Goal: Task Accomplishment & Management: Manage account settings

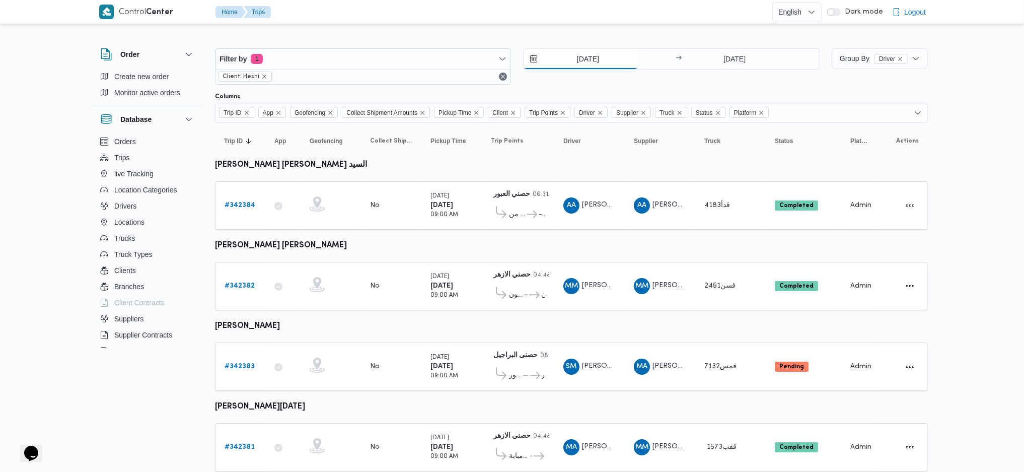
click at [572, 62] on input "8/10/2025" at bounding box center [580, 59] width 114 height 20
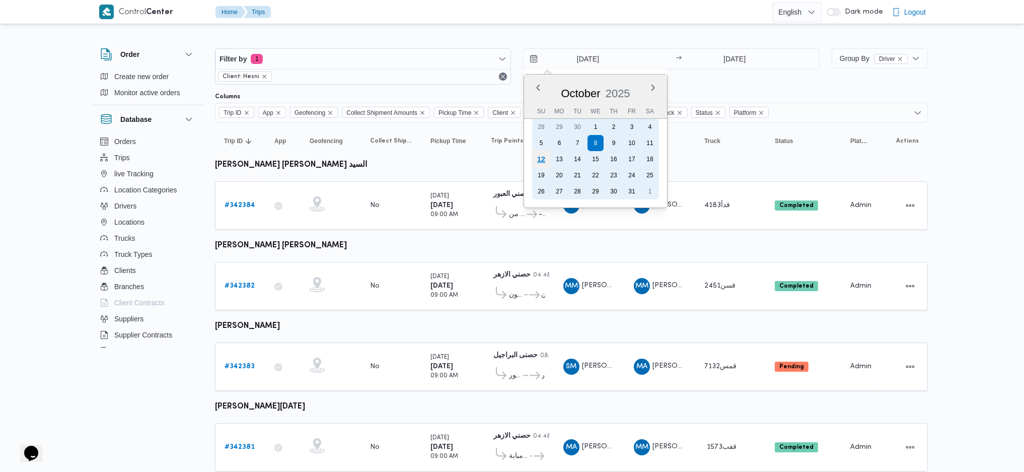
click at [545, 154] on div "12" at bounding box center [540, 158] width 19 height 19
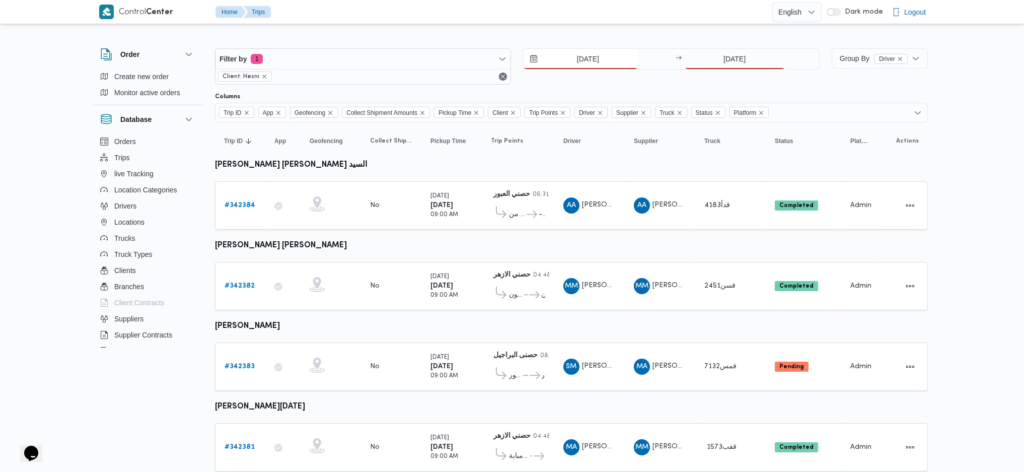
type input "12/10/2025"
click at [734, 74] on div "12/10/2025 → 8/10/2025" at bounding box center [671, 66] width 296 height 36
click at [734, 63] on input "8/10/2025" at bounding box center [734, 59] width 100 height 20
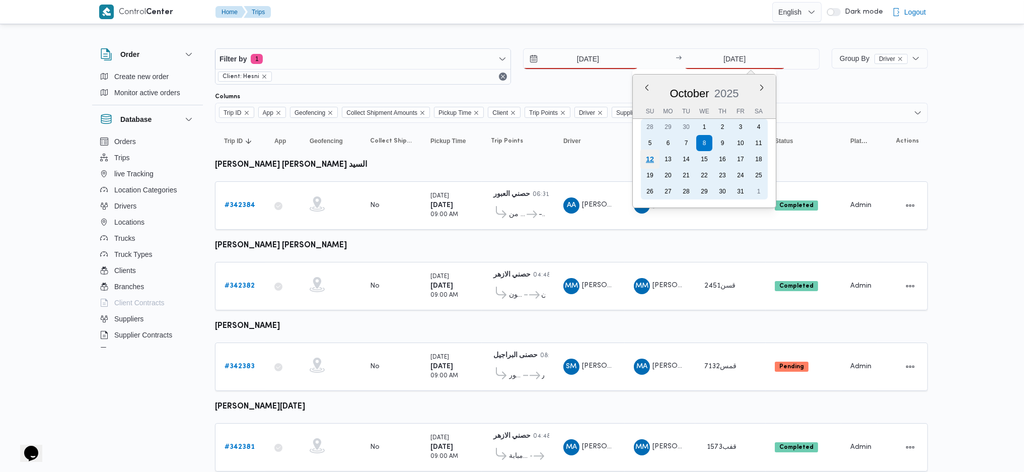
click at [645, 162] on div "12" at bounding box center [649, 158] width 19 height 19
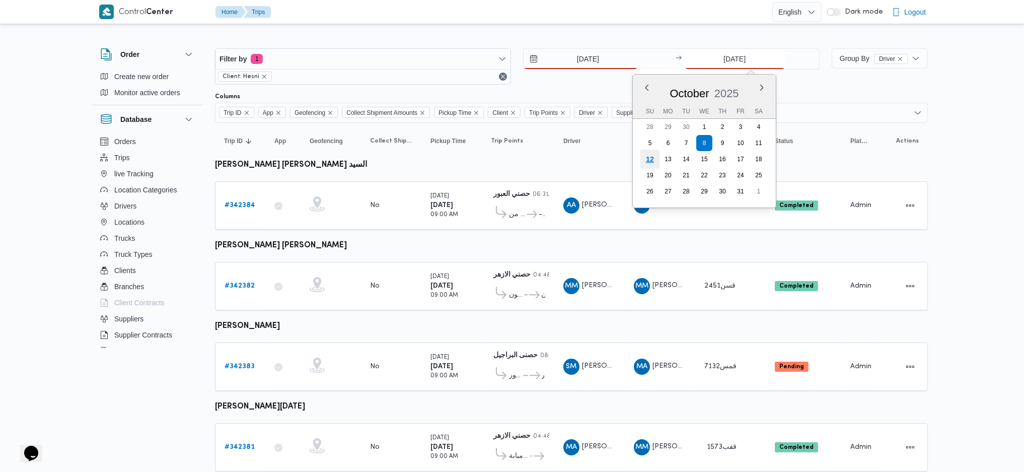
type input "[DATE]"
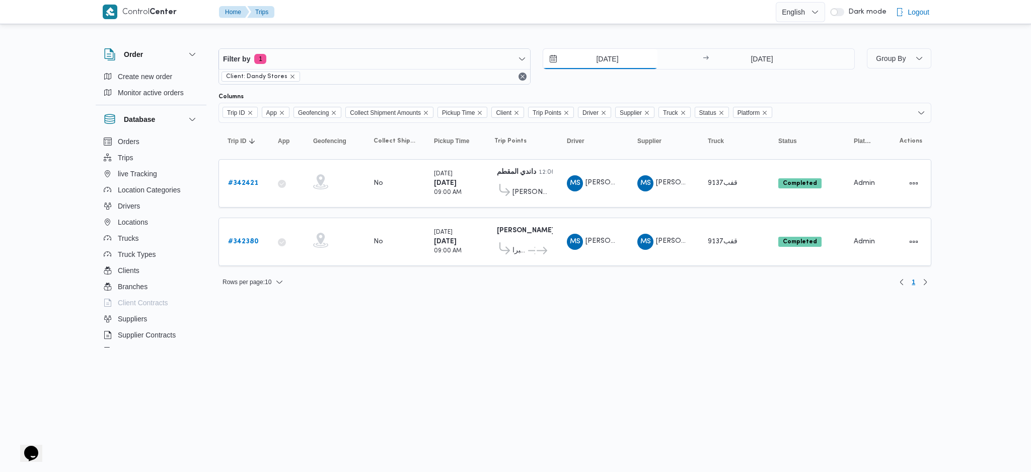
drag, startPoint x: 609, startPoint y: 64, endPoint x: 261, endPoint y: 38, distance: 348.8
click at [609, 64] on input "[DATE]" at bounding box center [600, 59] width 114 height 20
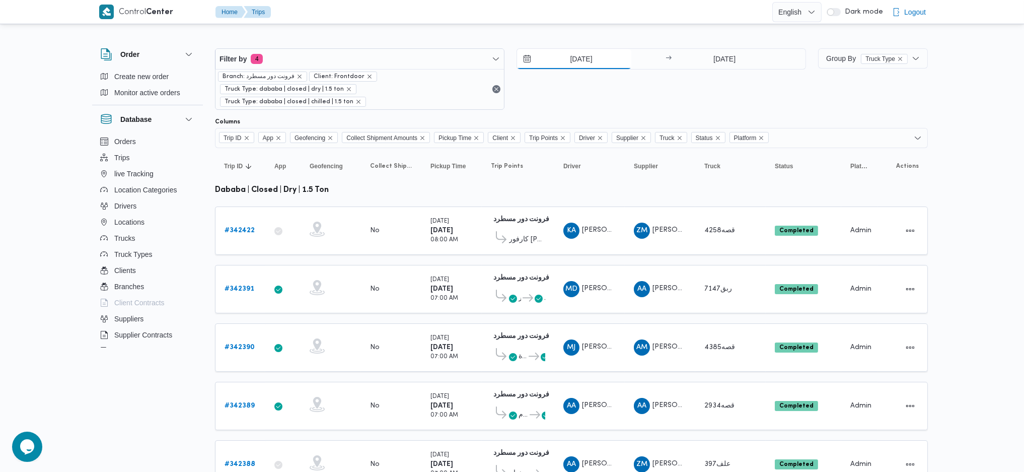
click at [576, 63] on input "8/10/2025" at bounding box center [574, 59] width 114 height 20
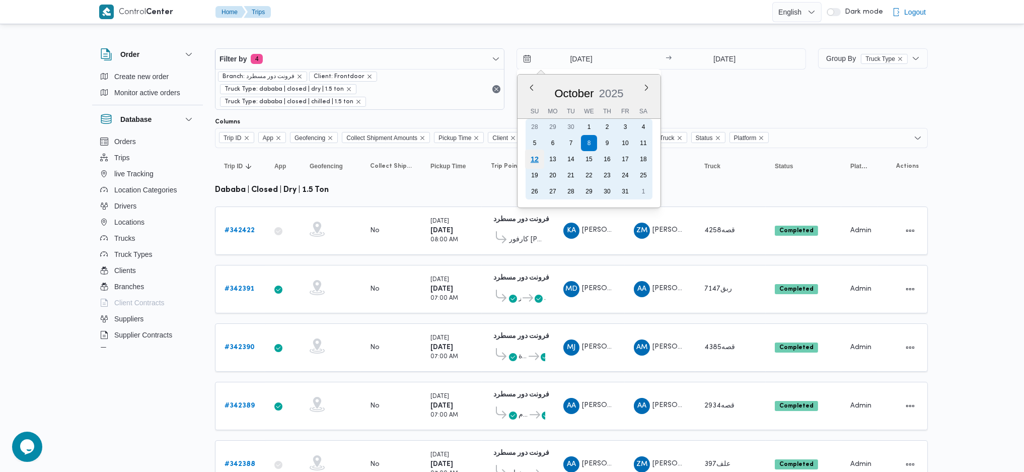
click at [534, 151] on div "12" at bounding box center [534, 158] width 19 height 19
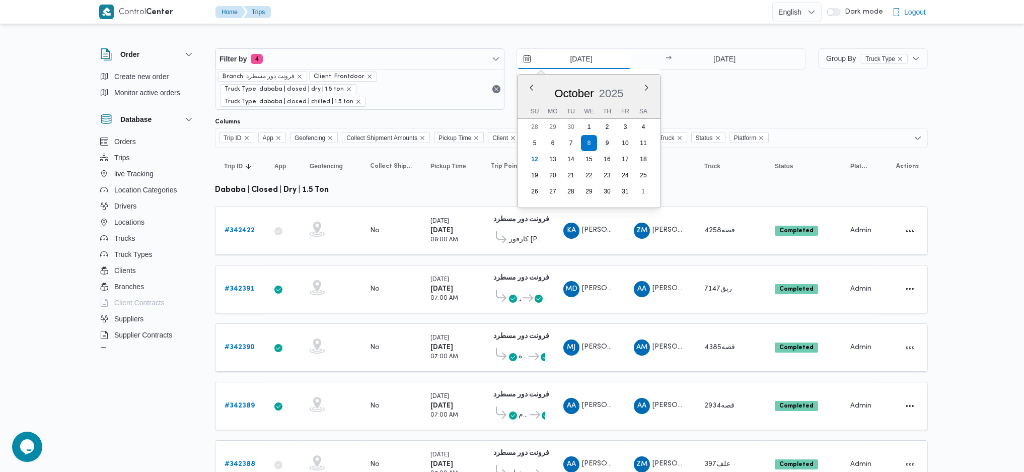
type input "12/10/2025"
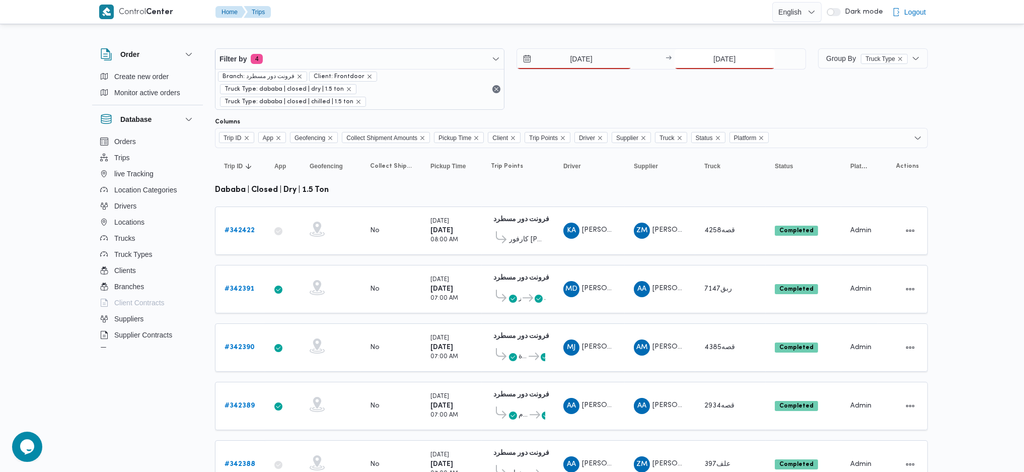
click at [725, 51] on input "8/10/2025" at bounding box center [724, 59] width 100 height 20
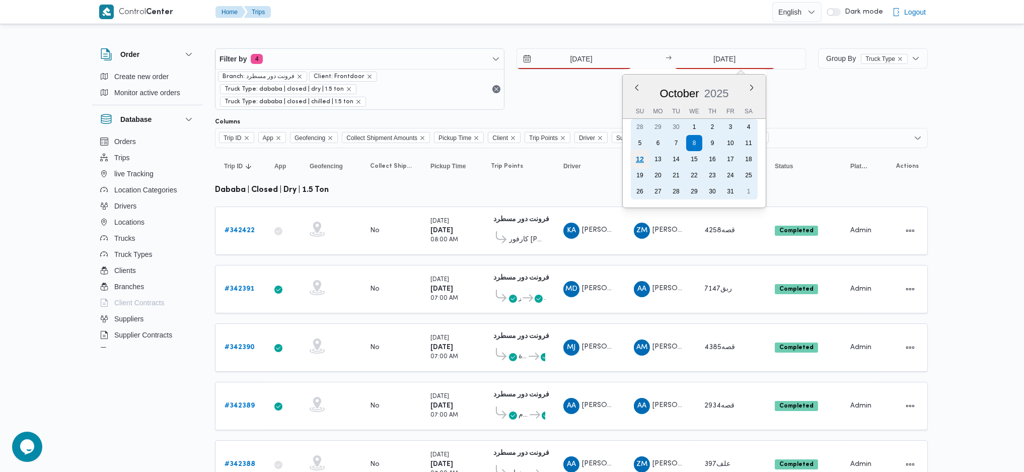
click at [632, 156] on div "12" at bounding box center [639, 158] width 19 height 19
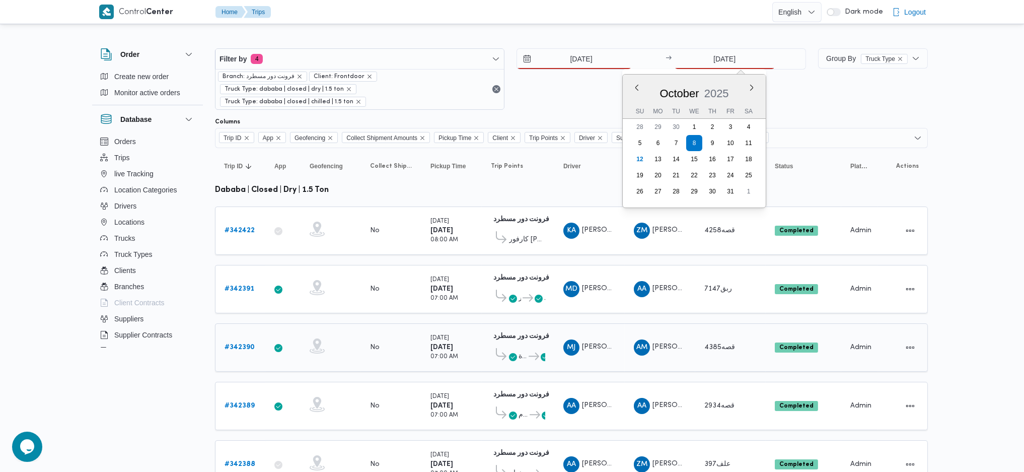
click at [423, 314] on td "Pickup Time Wednesday 8/10/2025 07:00 AM" at bounding box center [451, 347] width 60 height 48
type input "[DATE]"
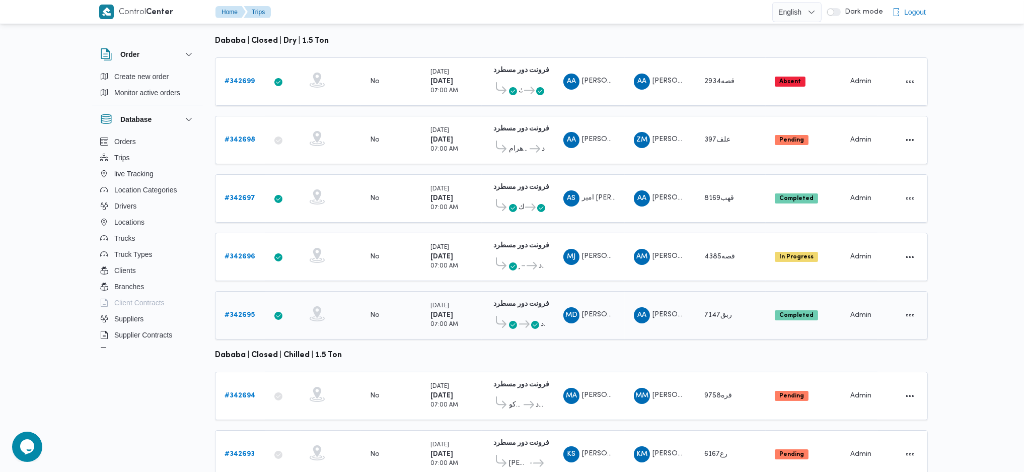
scroll to position [166, 0]
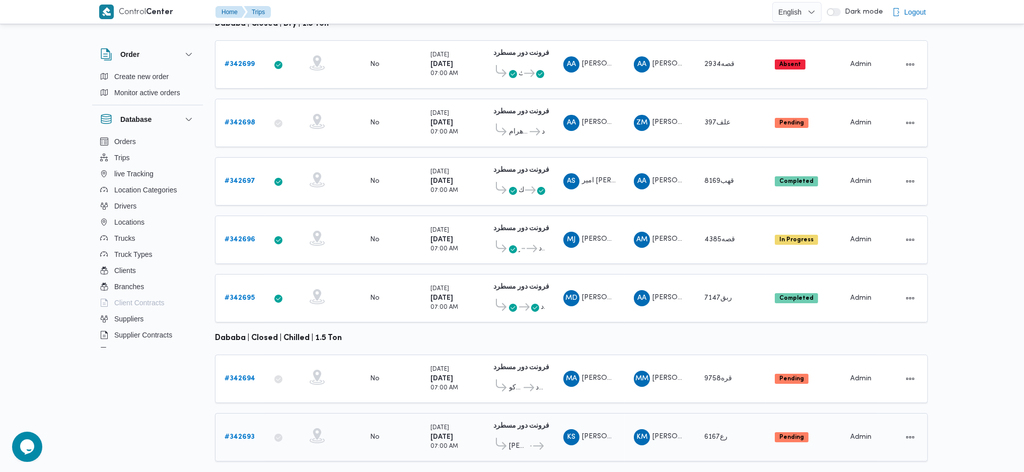
click at [242, 314] on link "# 342693" at bounding box center [239, 437] width 30 height 12
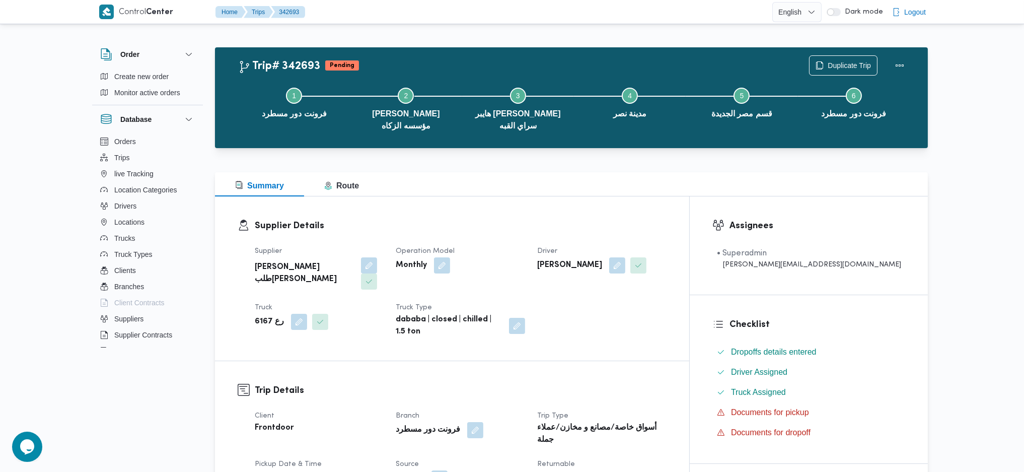
click at [270, 261] on b "خضر محمد طلبه حامد" at bounding box center [304, 273] width 99 height 24
copy div "خضر محمد طلبه حامد"
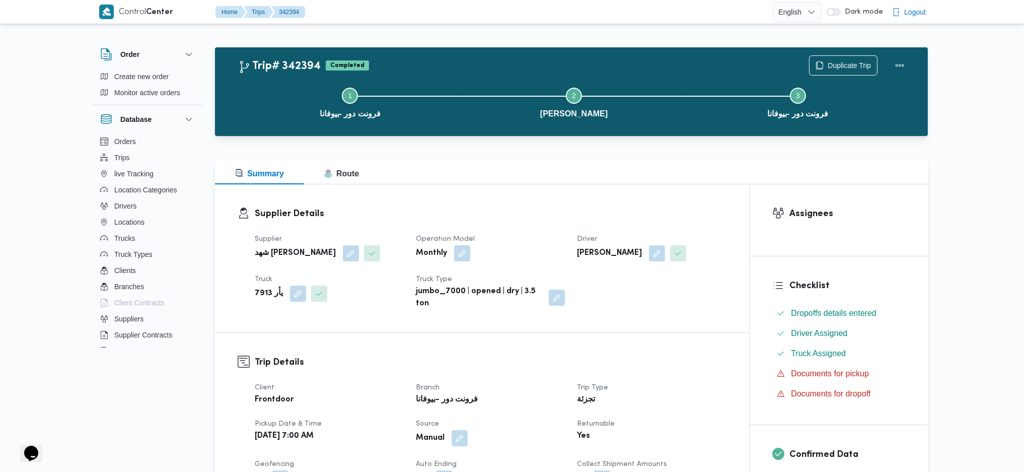
drag, startPoint x: 280, startPoint y: 66, endPoint x: 271, endPoint y: 59, distance: 11.5
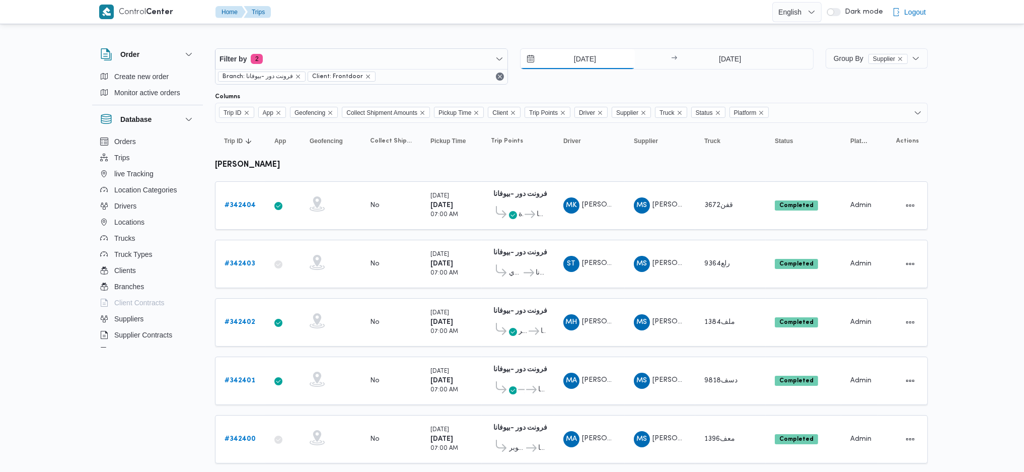
click at [565, 62] on input "[DATE]" at bounding box center [577, 59] width 114 height 20
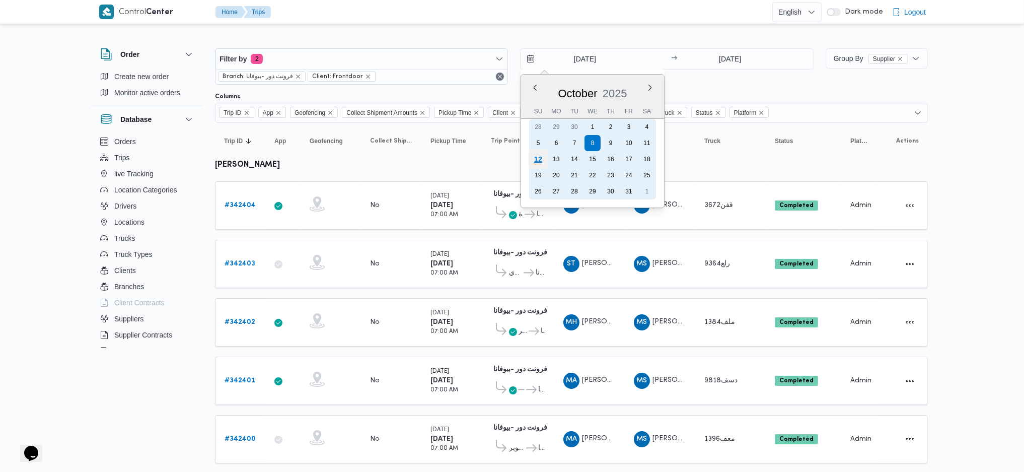
click at [535, 151] on div "12" at bounding box center [537, 158] width 19 height 19
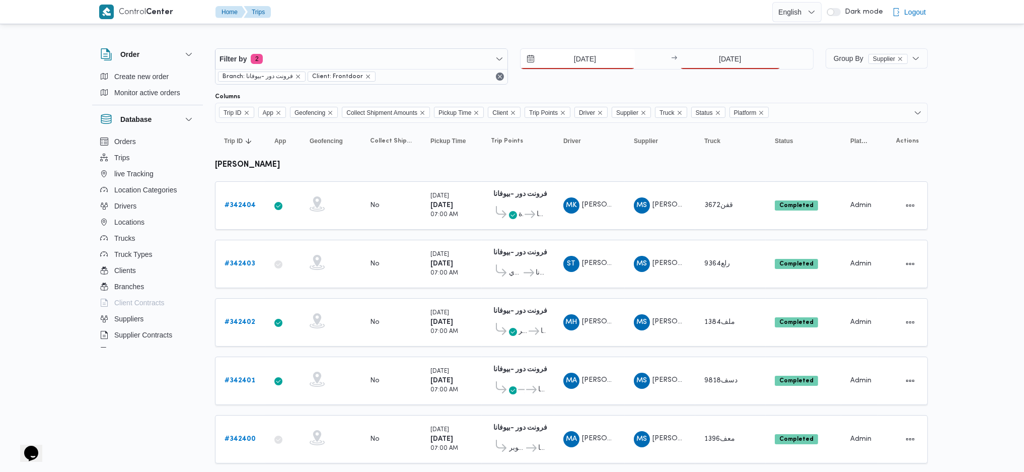
type input "[DATE]"
click at [715, 73] on div "12/10/2025 → 8/10/2025" at bounding box center [666, 66] width 293 height 36
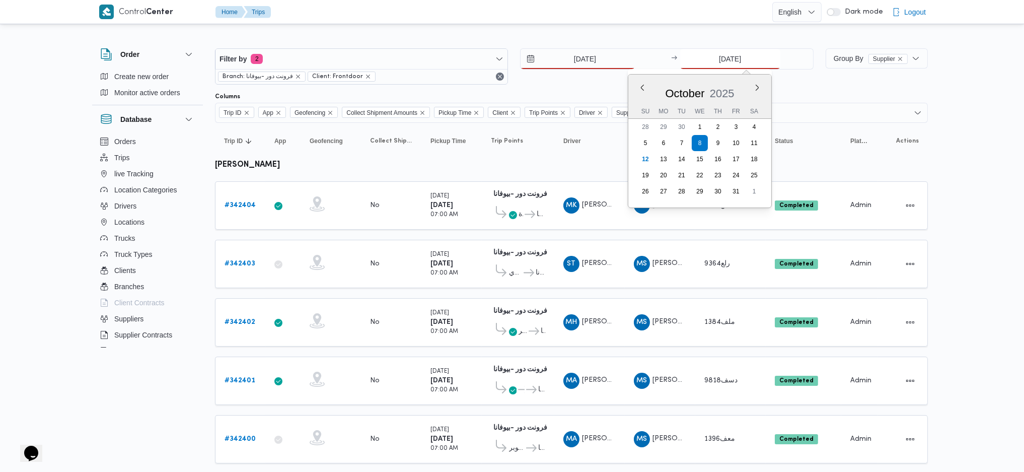
click at [717, 65] on input "[DATE]" at bounding box center [730, 59] width 100 height 20
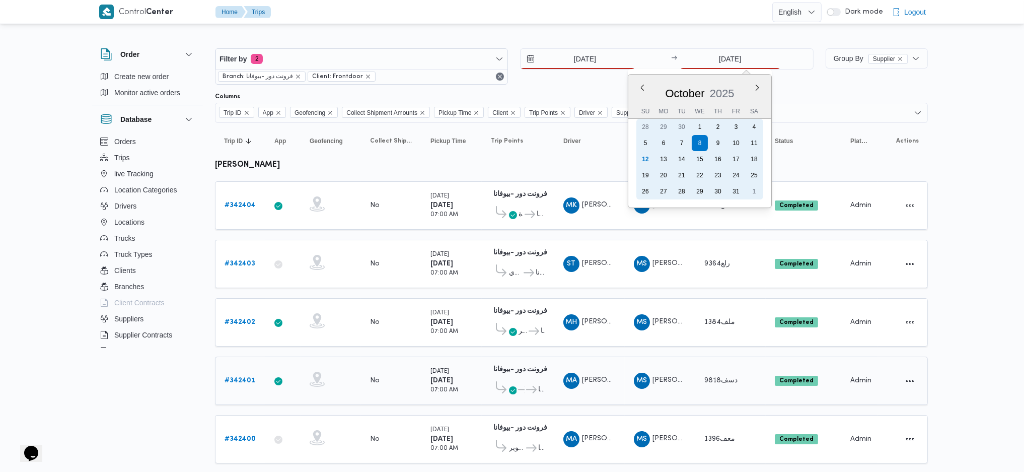
click at [642, 160] on div "12" at bounding box center [645, 159] width 16 height 16
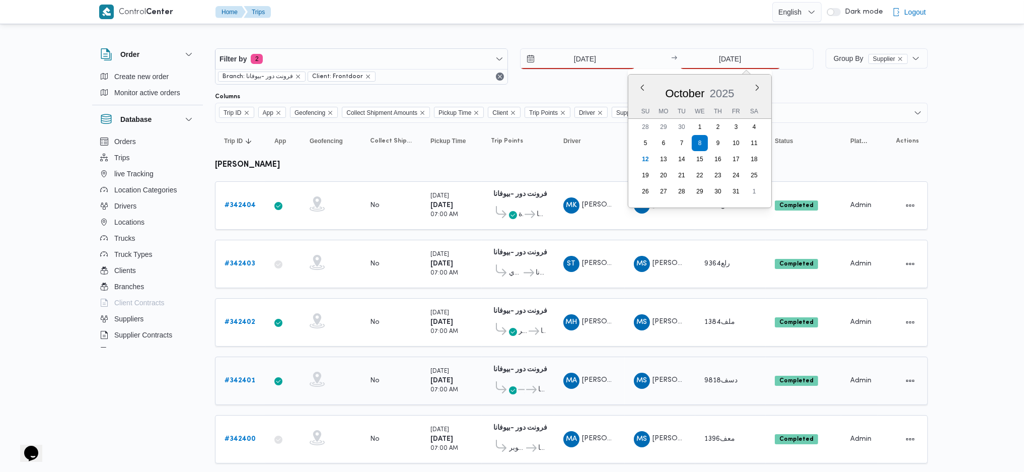
click at [452, 356] on td "Pickup Time Wednesday 8/10/2025 07:00 AM" at bounding box center [451, 380] width 60 height 48
type input "12/10/2025"
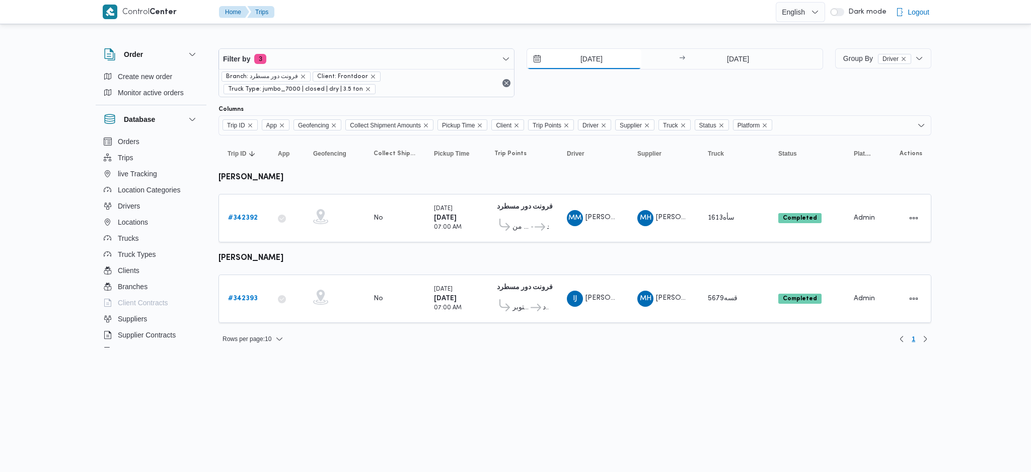
click at [585, 62] on input "[DATE]" at bounding box center [584, 59] width 114 height 20
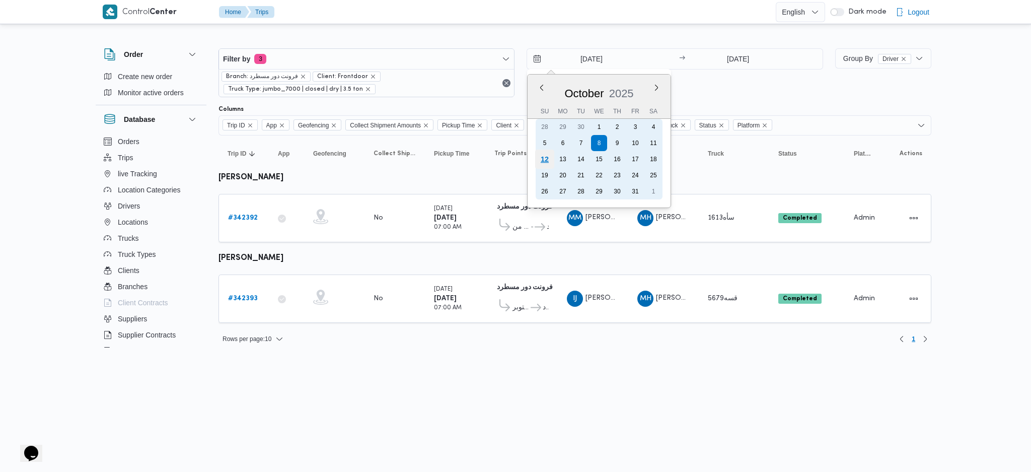
click at [549, 159] on div "12" at bounding box center [544, 158] width 19 height 19
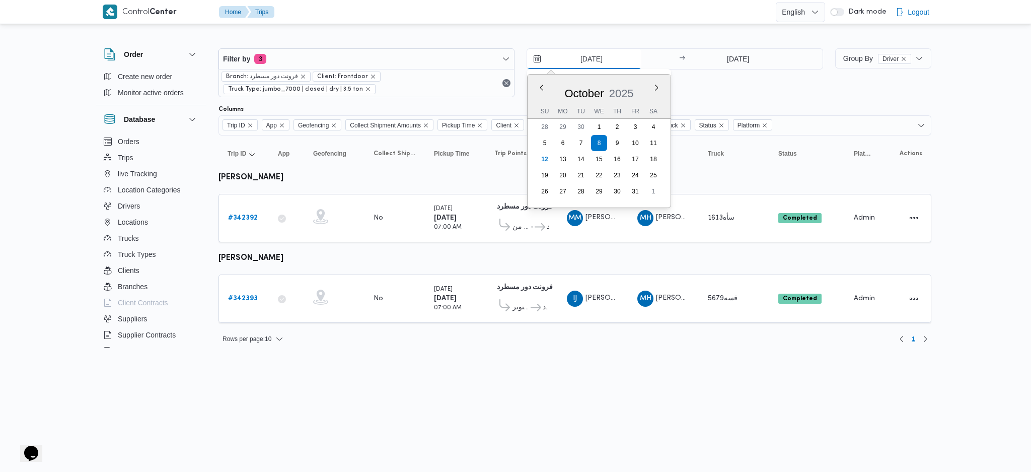
type input "[DATE]"
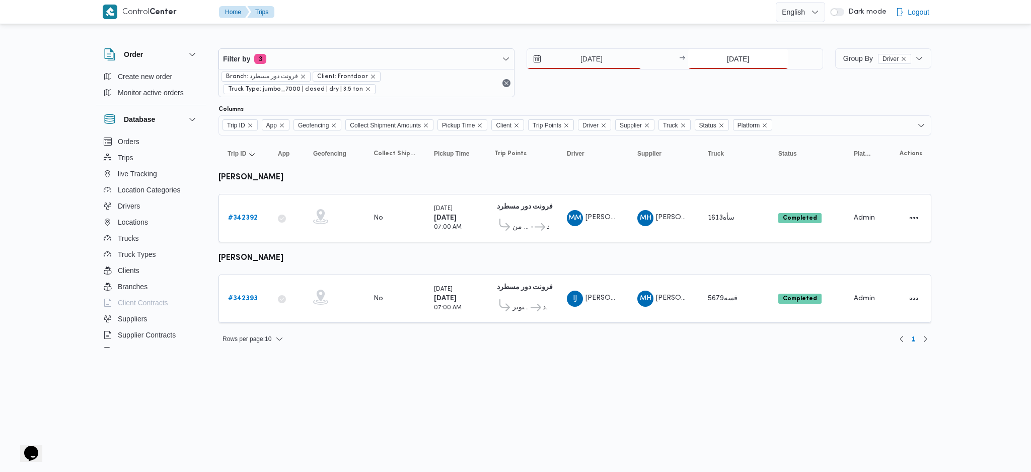
click at [729, 57] on input "[DATE]" at bounding box center [738, 59] width 100 height 20
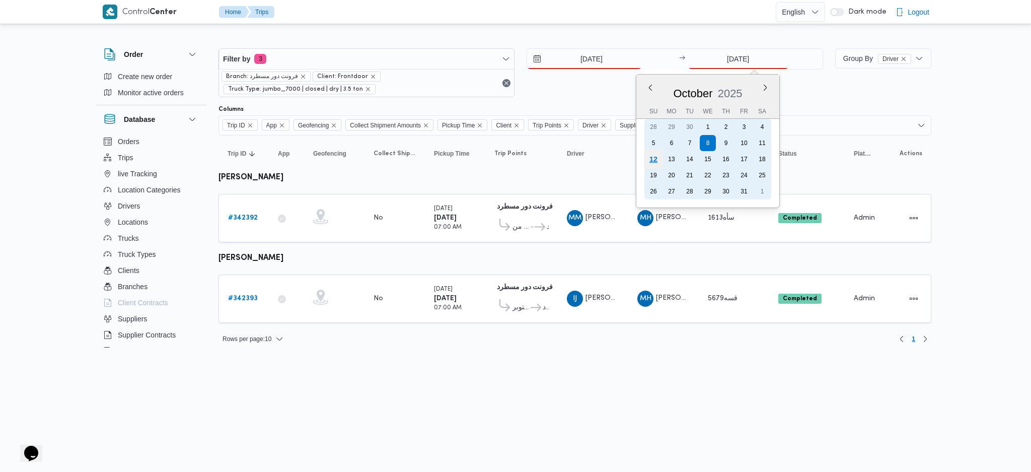
click at [653, 159] on div "12" at bounding box center [652, 158] width 19 height 19
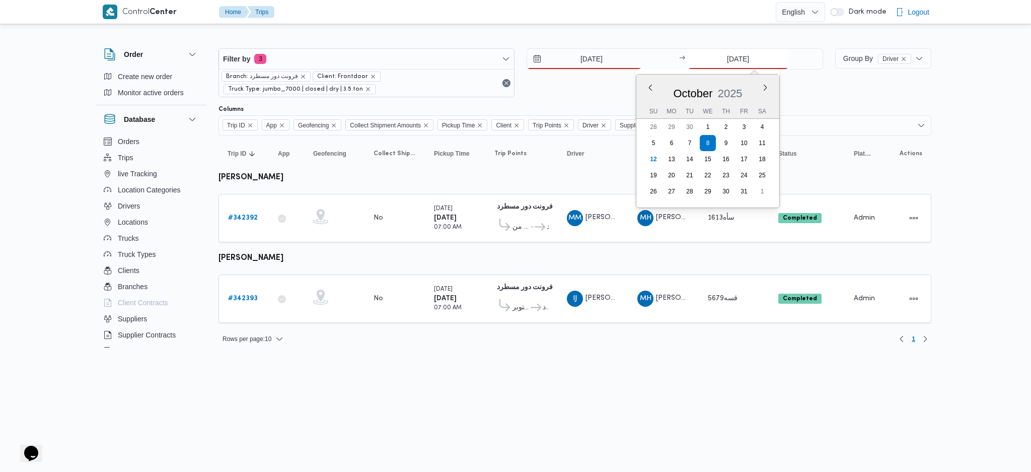
type input "[DATE]"
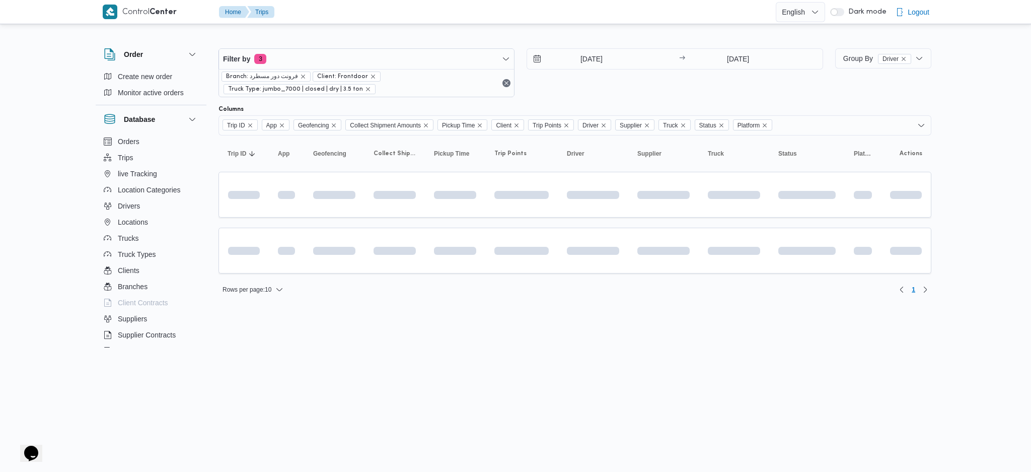
click at [545, 302] on div "Filter by 3 Branch: فرونت دور مسطرد Client: Frontdoor Truck Type: jumbo_7000 | …" at bounding box center [510, 167] width 856 height 282
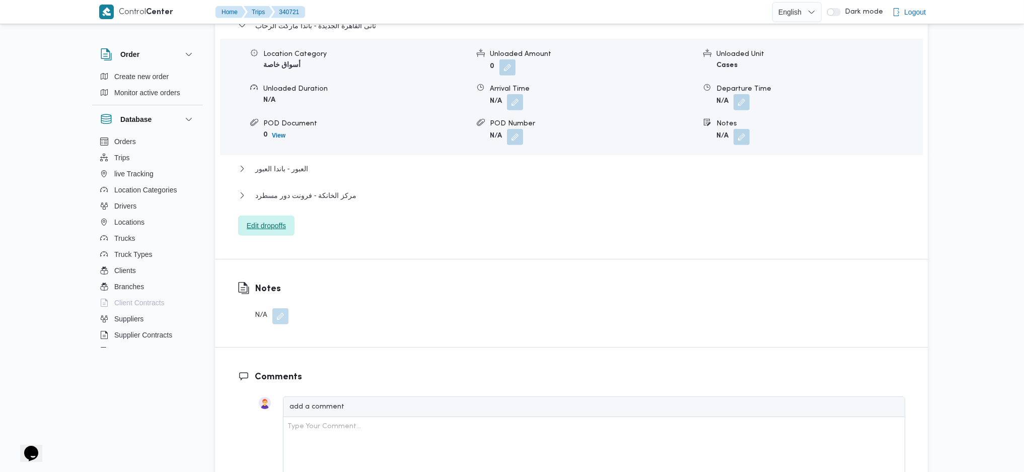
scroll to position [939, 0]
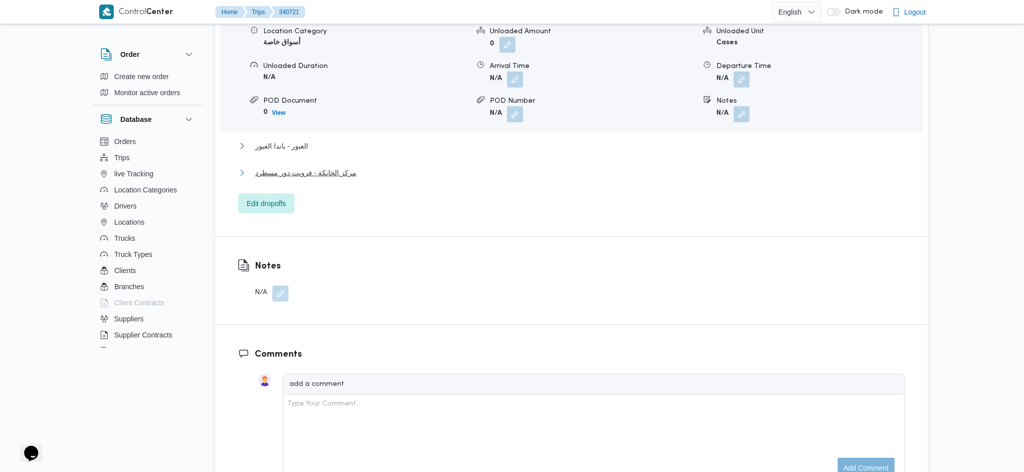
click at [296, 167] on span "مركز الخانكة - فرونت دور مسطرد" at bounding box center [305, 173] width 101 height 12
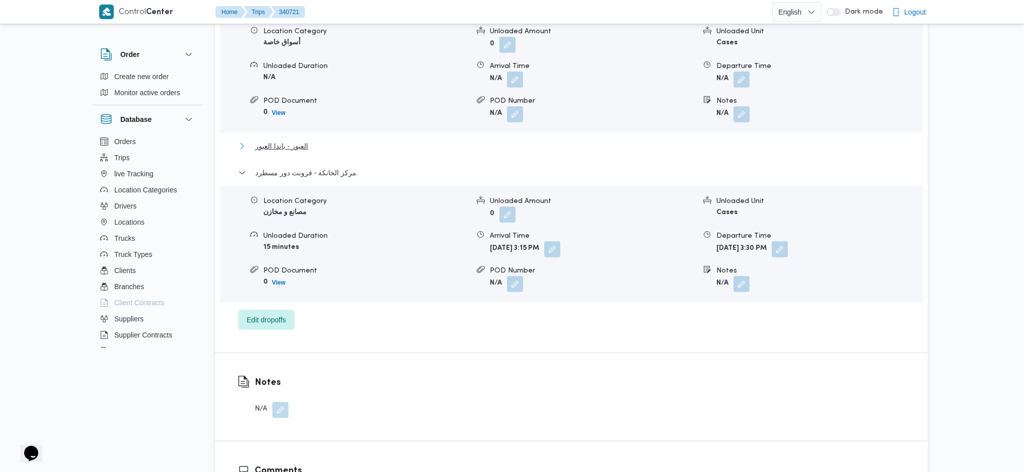
click at [297, 140] on span "العبور - باندا العبور" at bounding box center [281, 146] width 53 height 12
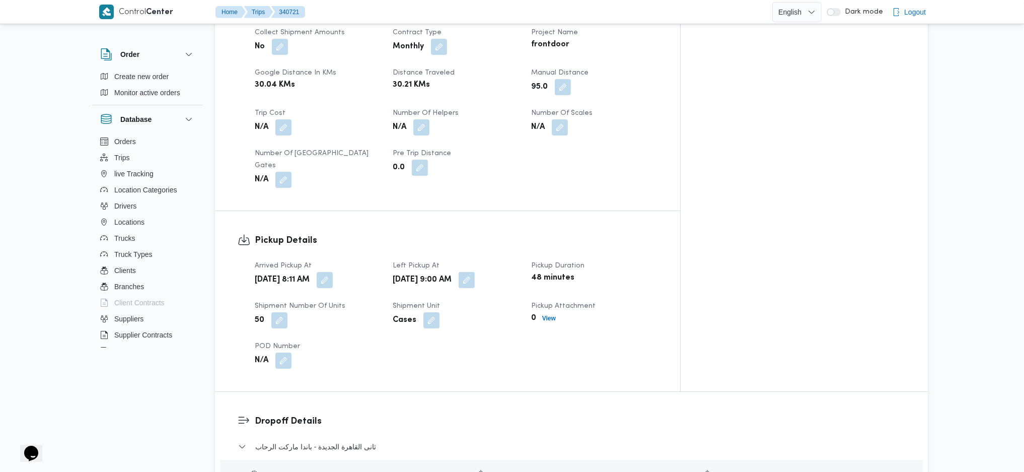
scroll to position [335, 0]
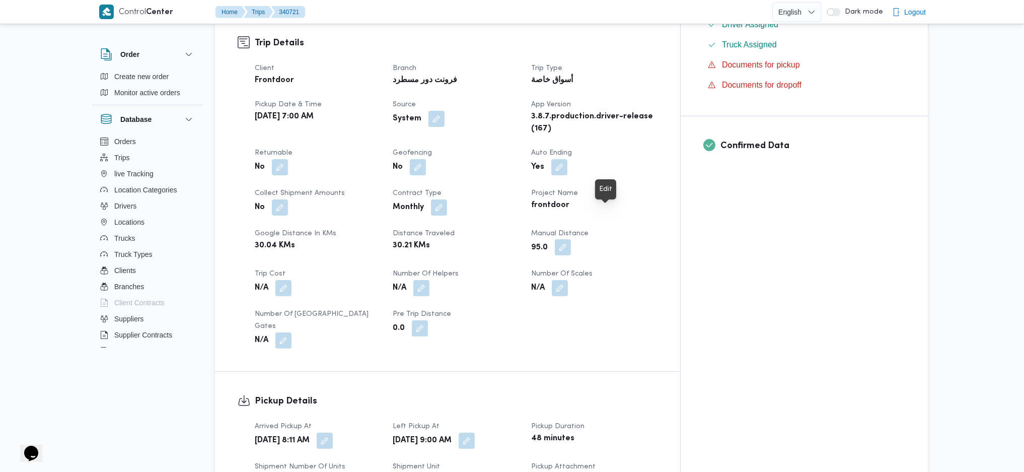
click at [571, 239] on button "button" at bounding box center [563, 247] width 16 height 16
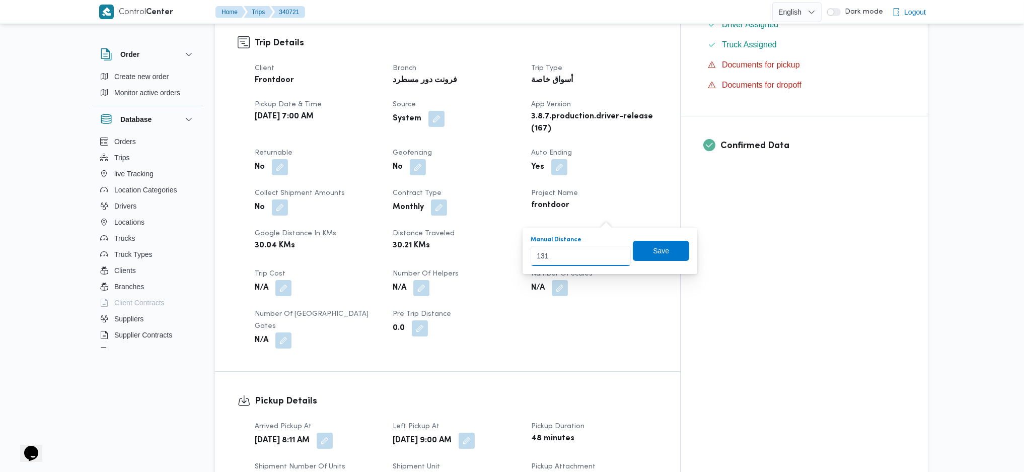
click at [614, 252] on input "131" at bounding box center [580, 256] width 100 height 20
click at [614, 252] on input "132" at bounding box center [580, 256] width 100 height 20
click at [614, 252] on input "133" at bounding box center [580, 256] width 100 height 20
click at [614, 252] on input "134" at bounding box center [580, 256] width 100 height 20
click at [614, 252] on input "135" at bounding box center [580, 256] width 100 height 20
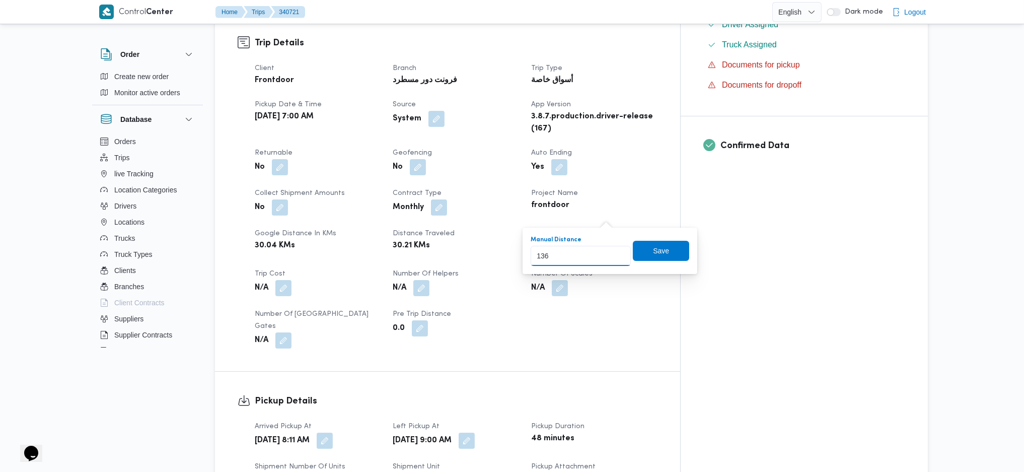
type input "136"
click at [614, 252] on input "136" at bounding box center [580, 256] width 100 height 20
click at [653, 255] on span "Save" at bounding box center [661, 250] width 16 height 12
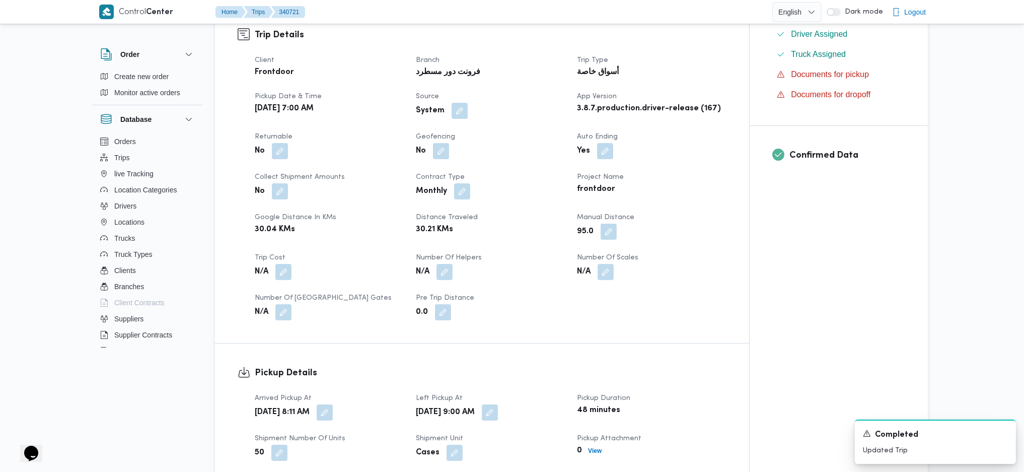
scroll to position [0, 0]
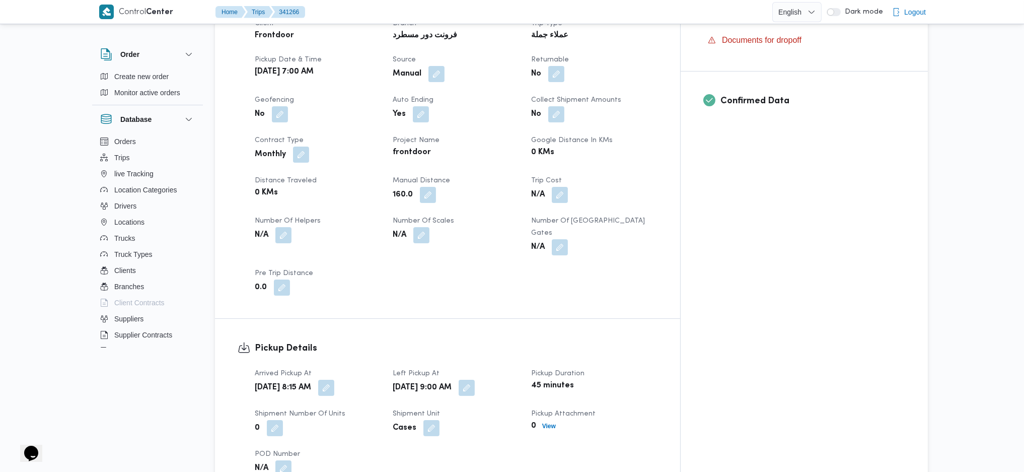
scroll to position [403, 0]
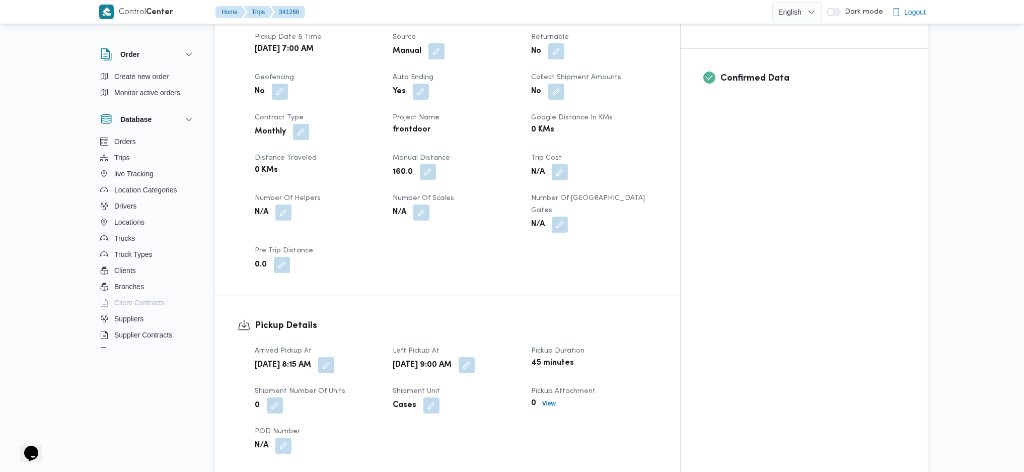
click at [436, 164] on button "button" at bounding box center [428, 172] width 16 height 16
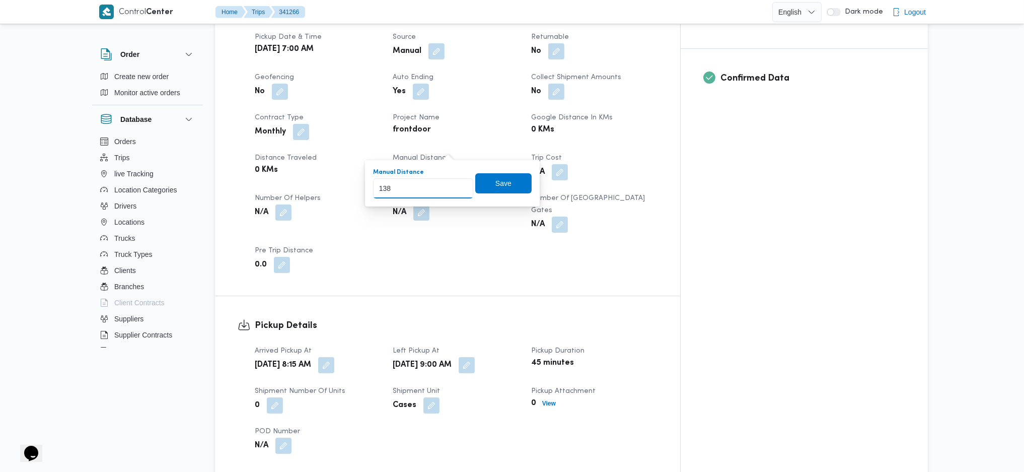
click at [455, 190] on input "138" at bounding box center [423, 188] width 100 height 20
click at [455, 190] on input "137" at bounding box center [423, 188] width 100 height 20
click at [455, 190] on input "136" at bounding box center [423, 188] width 100 height 20
click at [455, 190] on input "135" at bounding box center [423, 188] width 100 height 20
click at [455, 190] on input "134" at bounding box center [423, 188] width 100 height 20
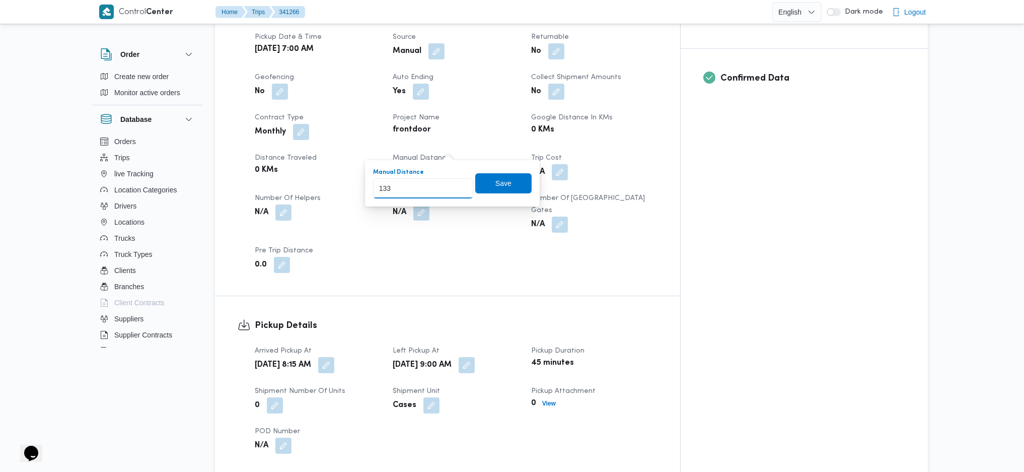
click at [455, 190] on input "133" at bounding box center [423, 188] width 100 height 20
type input "132"
click at [455, 190] on input "132" at bounding box center [423, 188] width 100 height 20
click at [497, 190] on span "Save" at bounding box center [503, 183] width 56 height 20
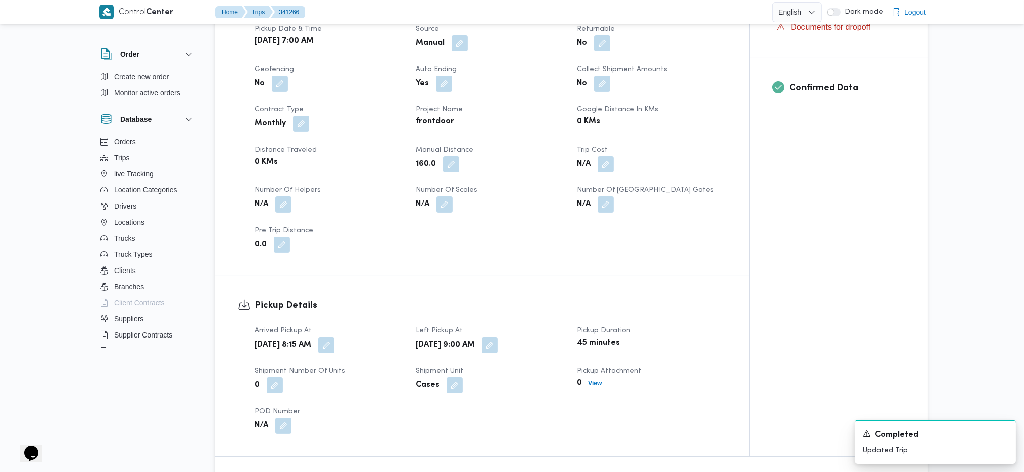
scroll to position [0, 0]
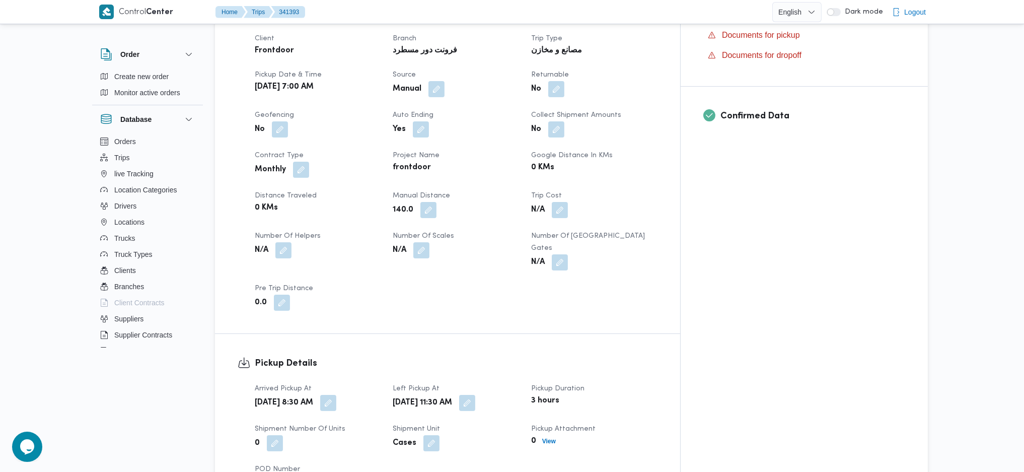
scroll to position [346, 0]
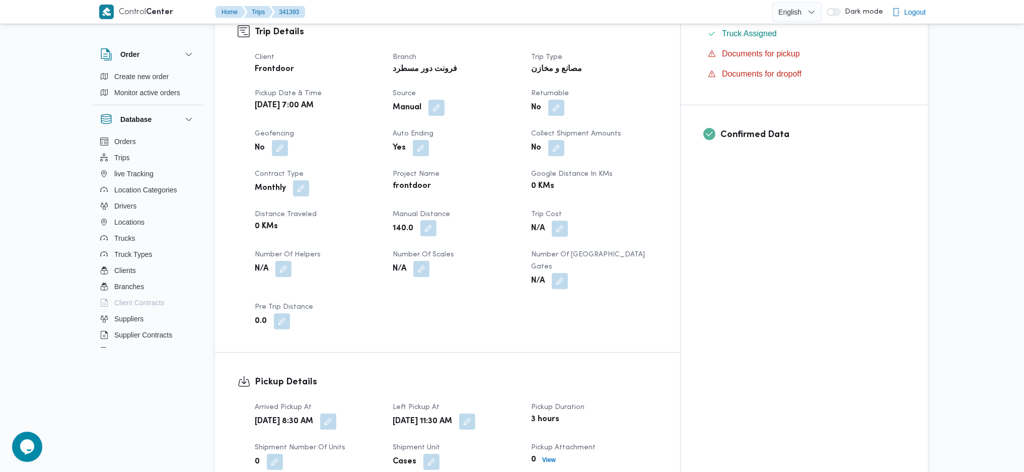
click at [436, 220] on button "button" at bounding box center [428, 228] width 16 height 16
click at [444, 244] on input "140.0" at bounding box center [423, 245] width 100 height 20
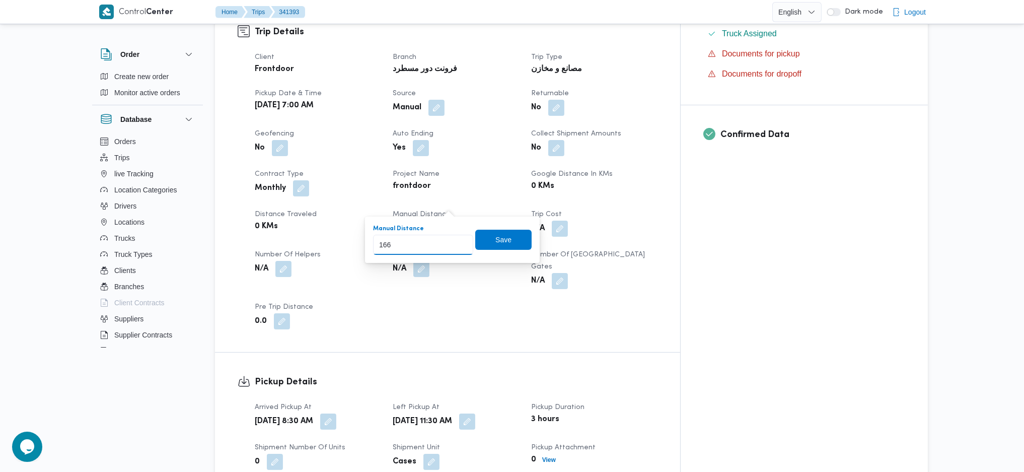
click at [454, 241] on input "166" at bounding box center [423, 245] width 100 height 20
click at [455, 241] on input "167" at bounding box center [423, 245] width 100 height 20
click at [455, 241] on input "168" at bounding box center [423, 245] width 100 height 20
click at [455, 241] on input "169" at bounding box center [423, 245] width 100 height 20
type input "170"
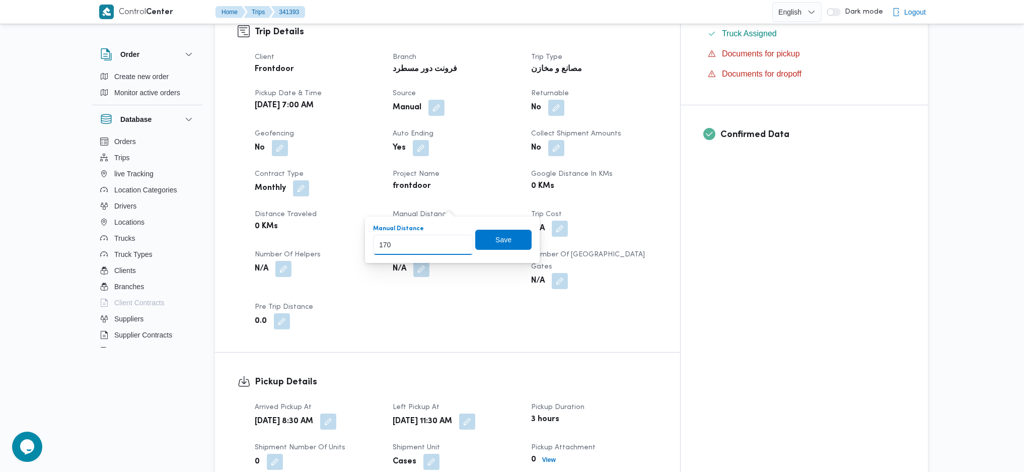
click at [455, 241] on input "170" at bounding box center [423, 245] width 100 height 20
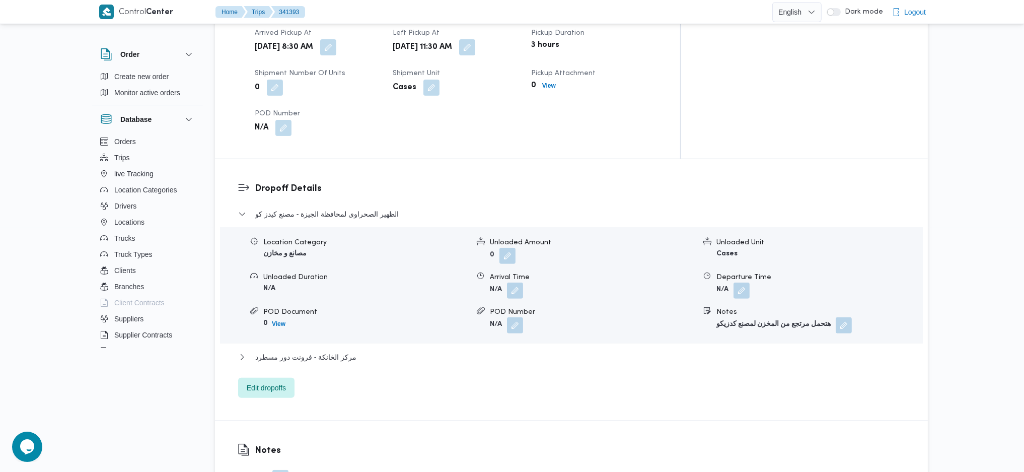
scroll to position [816, 0]
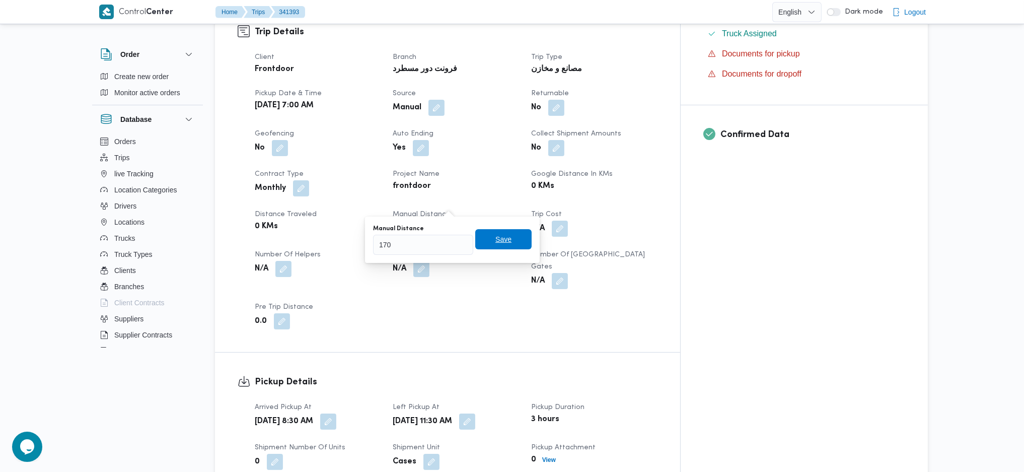
click at [495, 240] on span "Save" at bounding box center [503, 239] width 16 height 12
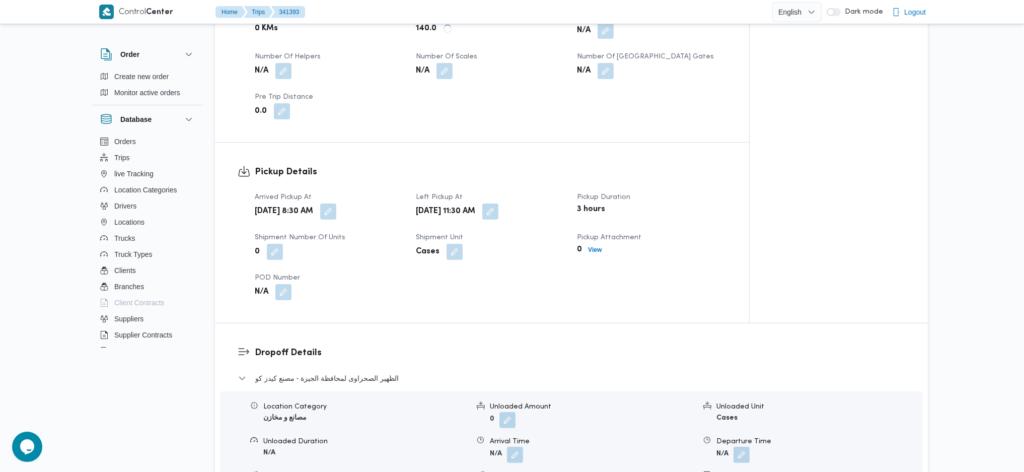
scroll to position [749, 0]
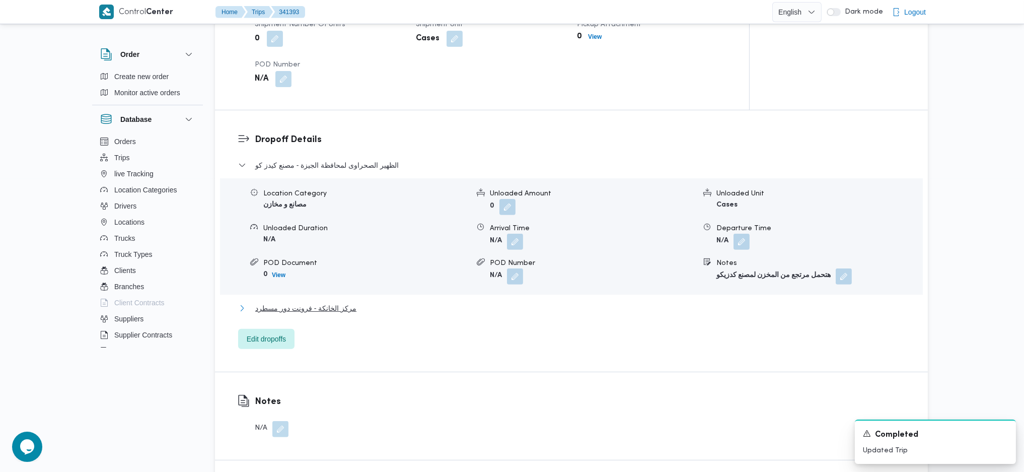
click at [350, 302] on button "مركز الخانكة - فرونت دور مسطرد" at bounding box center [571, 308] width 667 height 12
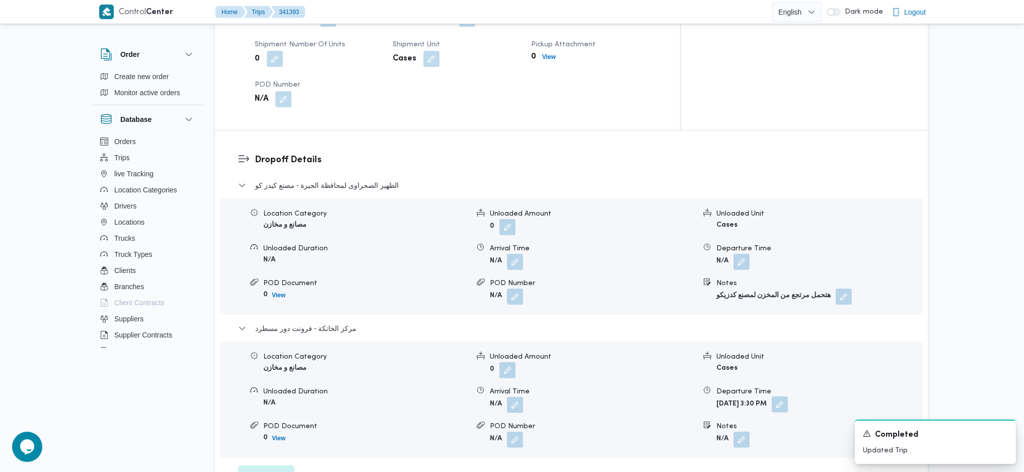
click at [788, 396] on button "button" at bounding box center [780, 404] width 16 height 16
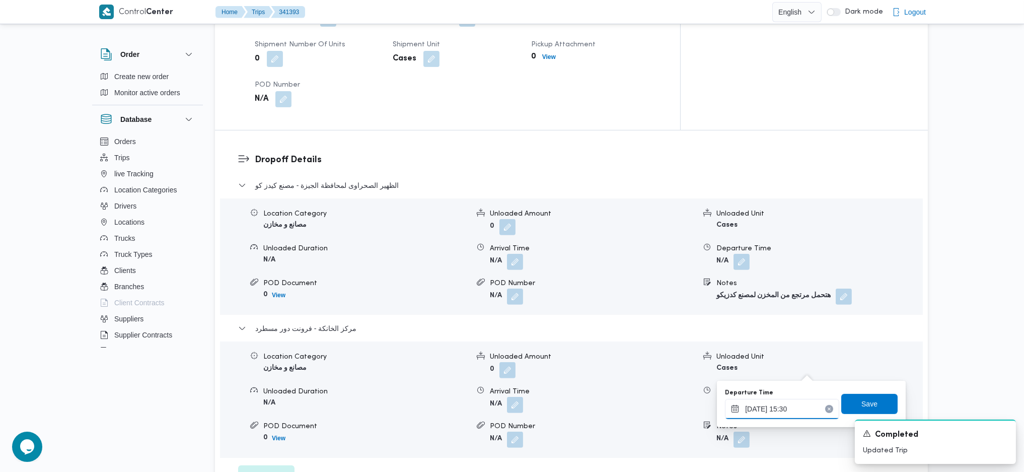
click at [775, 411] on input "05/10/2025 15:30" at bounding box center [782, 409] width 114 height 20
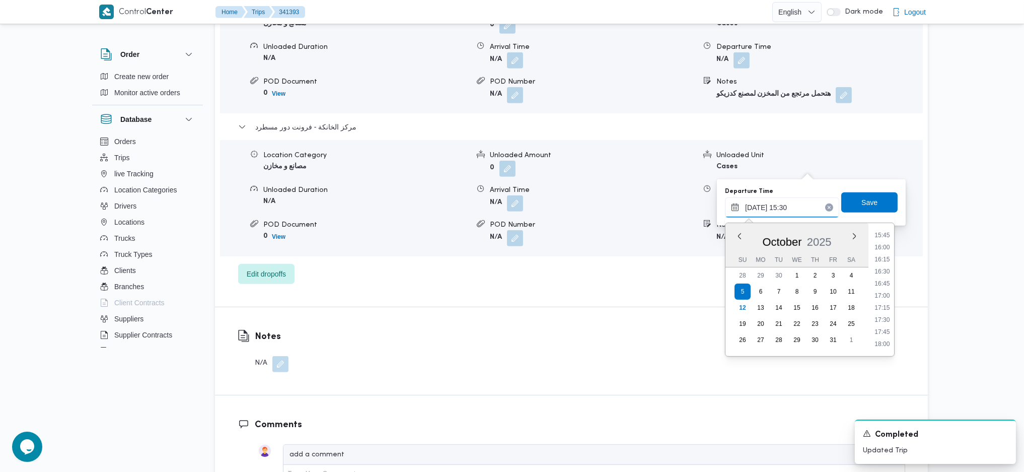
scroll to position [957, 0]
click at [888, 290] on li "21:00" at bounding box center [882, 293] width 23 height 10
type input "05/10/2025 21:00"
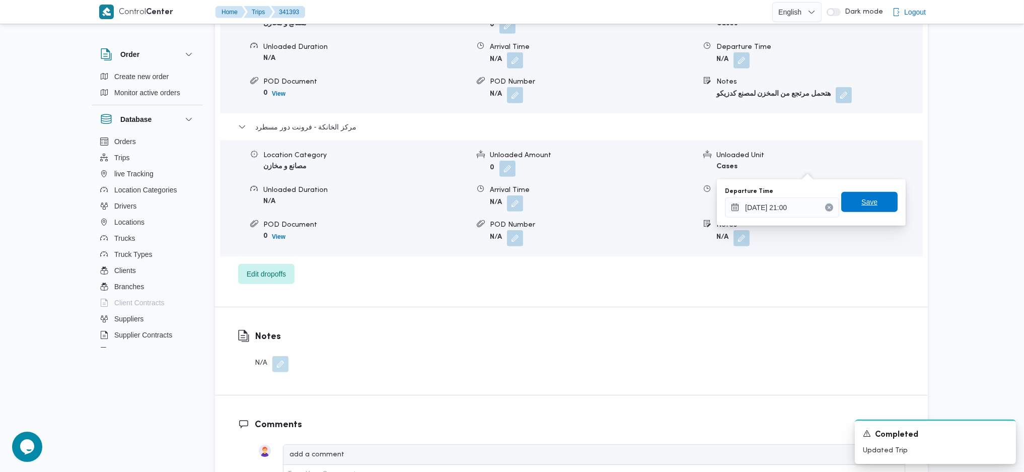
click at [860, 196] on span "Save" at bounding box center [869, 202] width 56 height 20
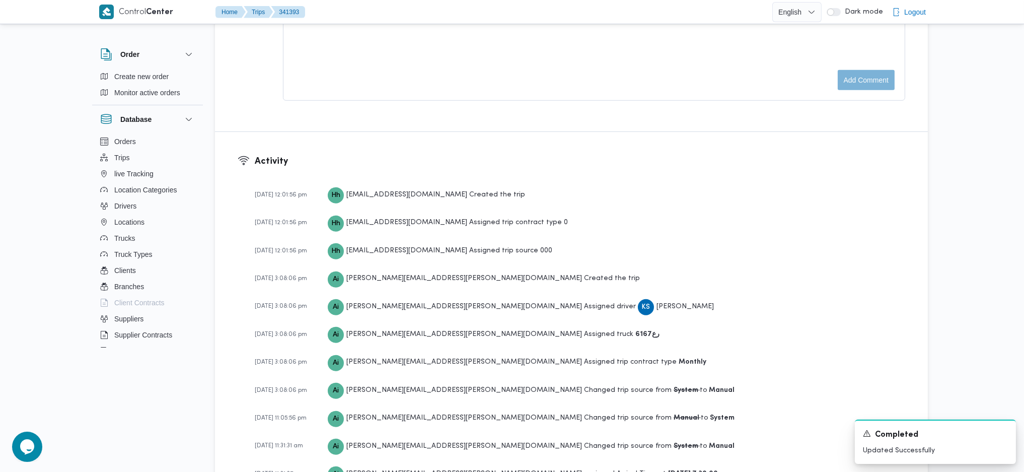
scroll to position [1698, 0]
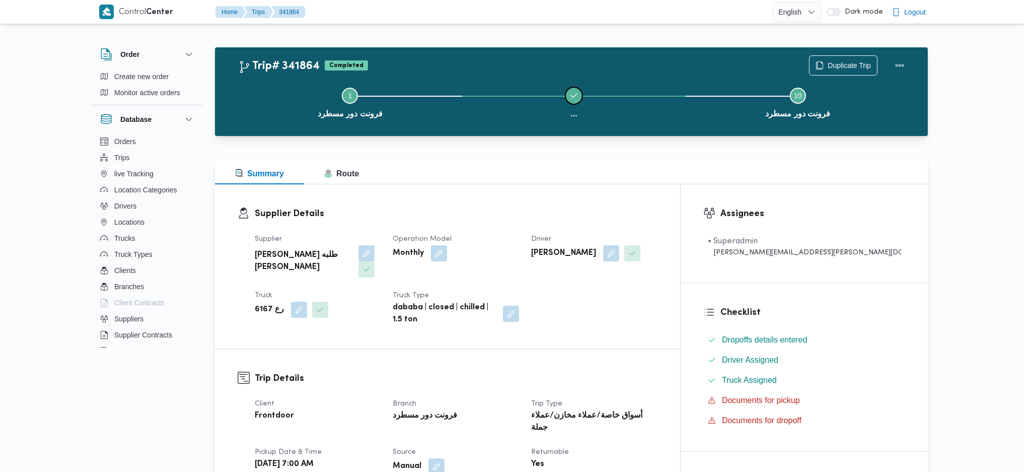
click at [570, 92] on icon "Step ... is complete" at bounding box center [574, 96] width 8 height 8
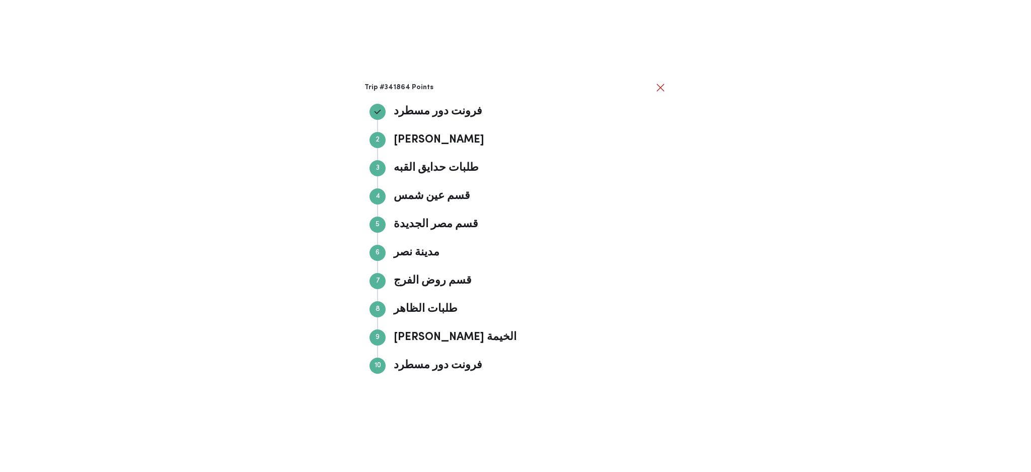
click at [791, 204] on div "Trip #341864 Points فرونت دور مسطرد فرونت دور مسطرد Step 2 2 فرجاني النعام فرجا…" at bounding box center [515, 236] width 1031 height 472
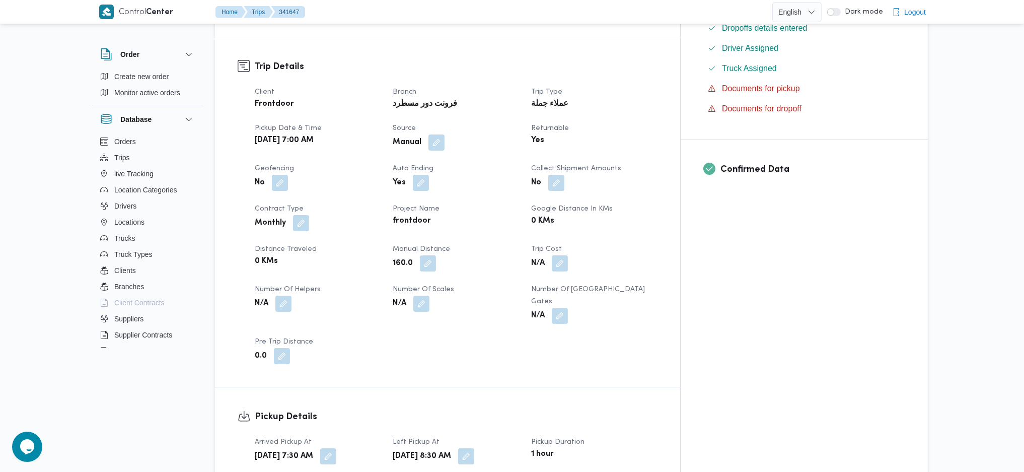
scroll to position [403, 0]
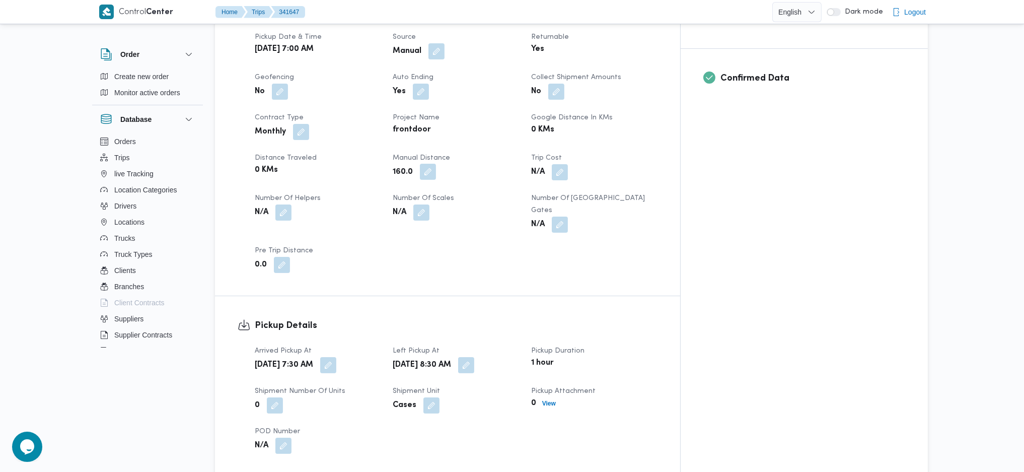
click at [436, 164] on button "button" at bounding box center [428, 172] width 16 height 16
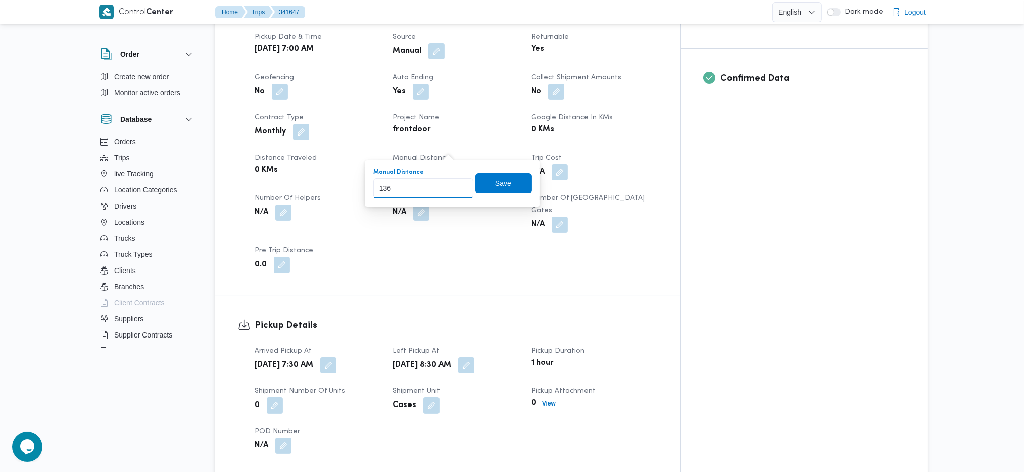
click at [458, 191] on input "136" at bounding box center [423, 188] width 100 height 20
click at [458, 191] on input "135" at bounding box center [423, 188] width 100 height 20
click at [458, 191] on input "134" at bounding box center [423, 188] width 100 height 20
click at [458, 191] on input "133" at bounding box center [423, 188] width 100 height 20
click at [458, 191] on input "132" at bounding box center [423, 188] width 100 height 20
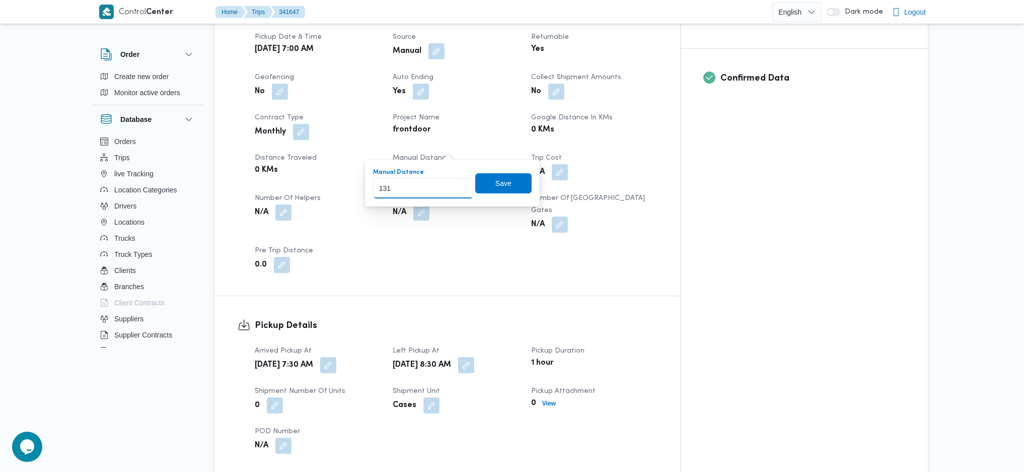
click at [458, 191] on input "131" at bounding box center [423, 188] width 100 height 20
click at [458, 191] on input "130" at bounding box center [423, 188] width 100 height 20
type input "129"
click at [458, 191] on input "129" at bounding box center [423, 188] width 100 height 20
click at [495, 184] on span "Save" at bounding box center [503, 183] width 16 height 12
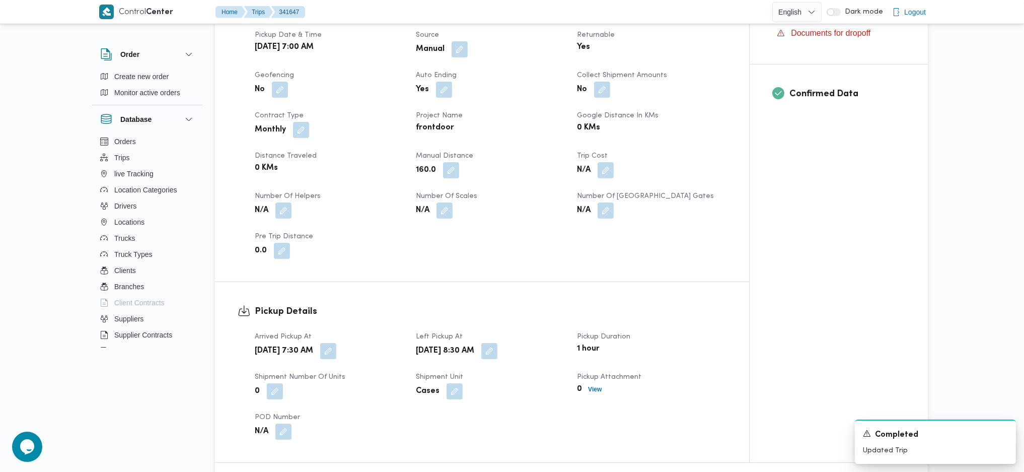
scroll to position [0, 0]
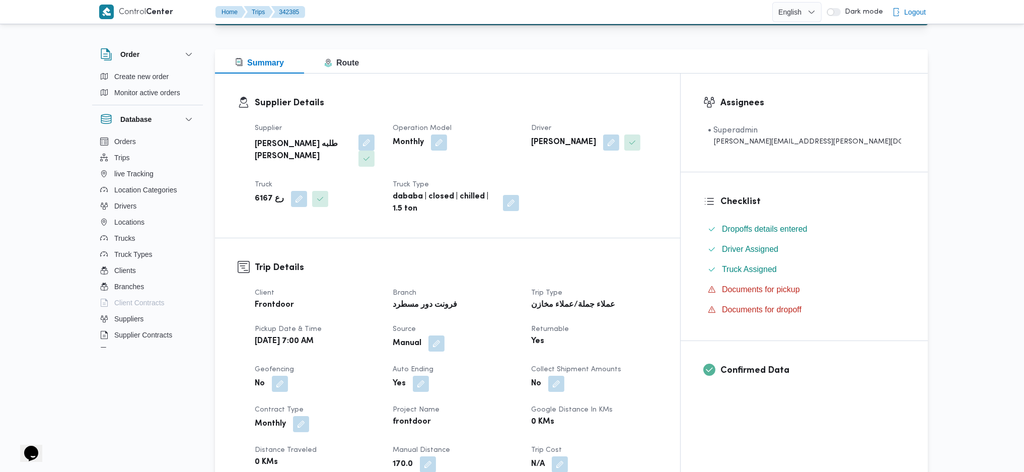
scroll to position [268, 0]
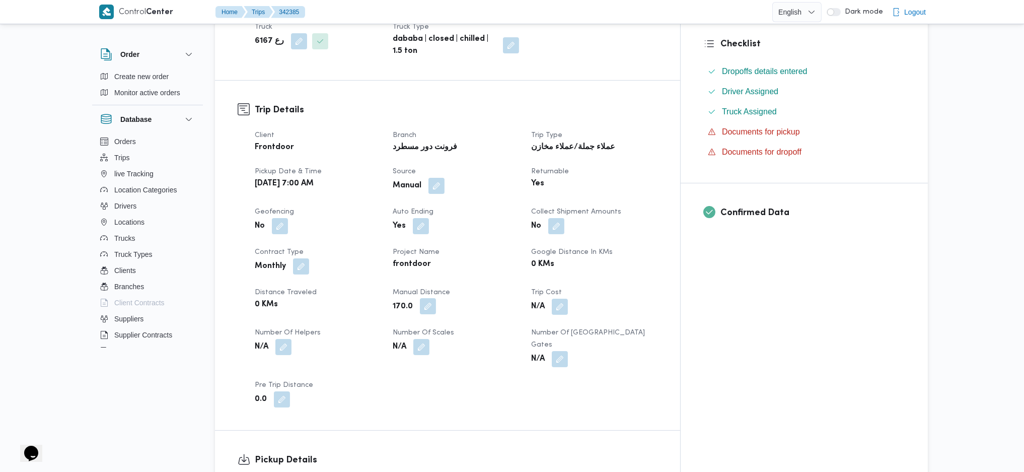
click at [436, 298] on button "button" at bounding box center [428, 306] width 16 height 16
click at [454, 318] on input "183" at bounding box center [422, 323] width 100 height 20
click at [454, 318] on input "184" at bounding box center [422, 323] width 100 height 20
click at [454, 318] on input "185" at bounding box center [422, 323] width 100 height 20
click at [454, 318] on input "186" at bounding box center [422, 323] width 100 height 20
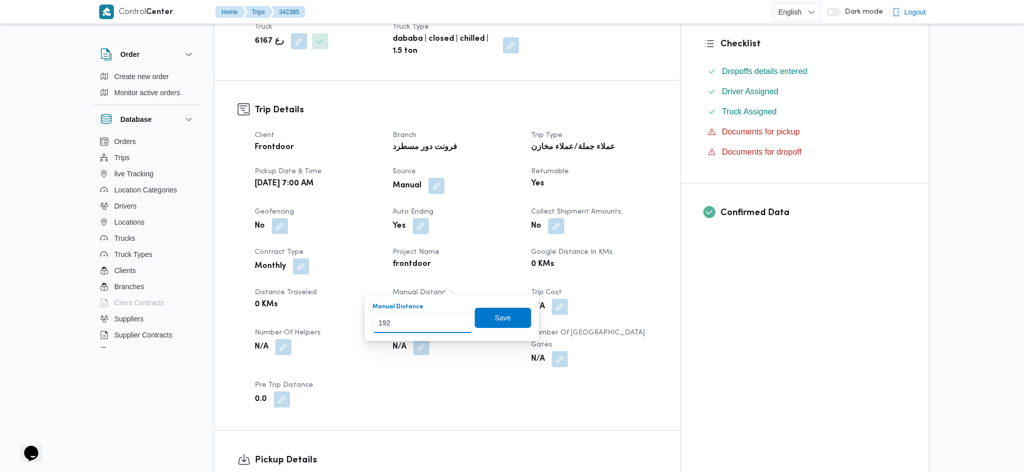
click at [454, 318] on input "192" at bounding box center [422, 323] width 100 height 20
click at [454, 318] on input "193" at bounding box center [422, 323] width 100 height 20
click at [454, 318] on input "194" at bounding box center [422, 323] width 100 height 20
type input "195"
click at [454, 318] on input "195" at bounding box center [422, 323] width 100 height 20
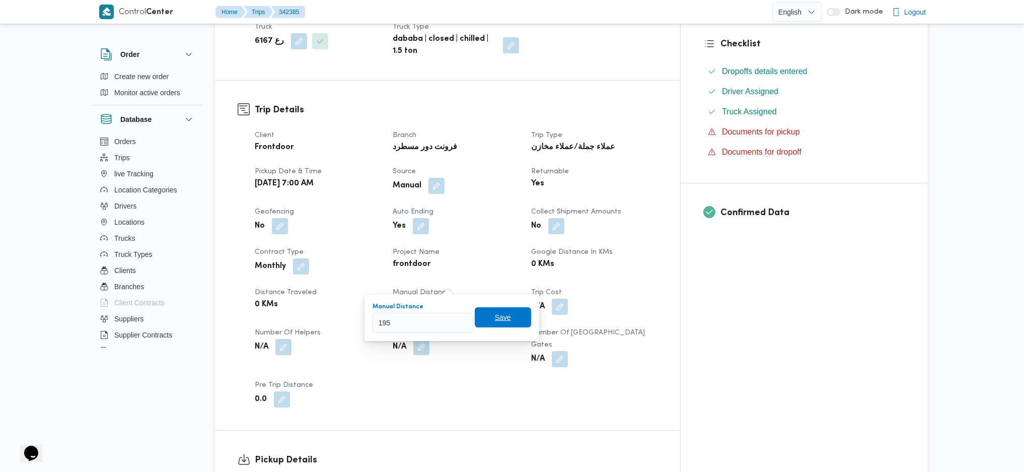
click at [485, 315] on span "Save" at bounding box center [503, 317] width 56 height 20
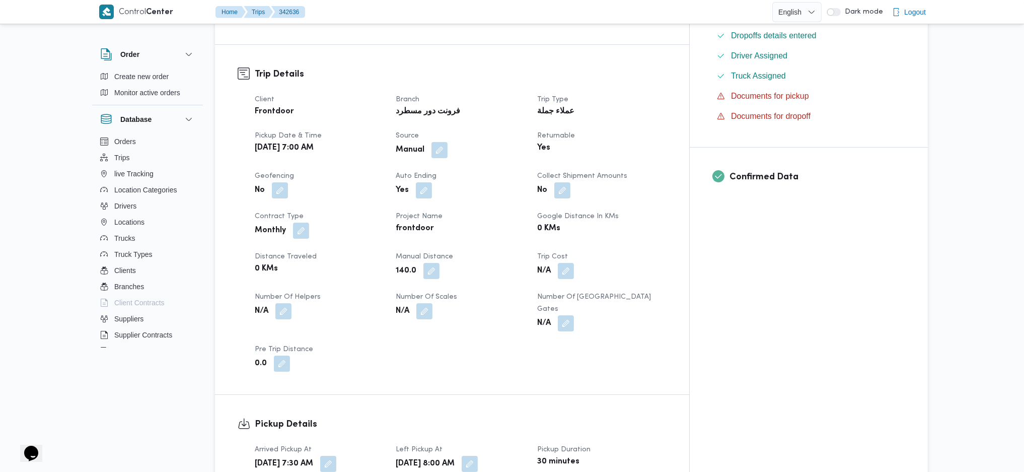
scroll to position [335, 0]
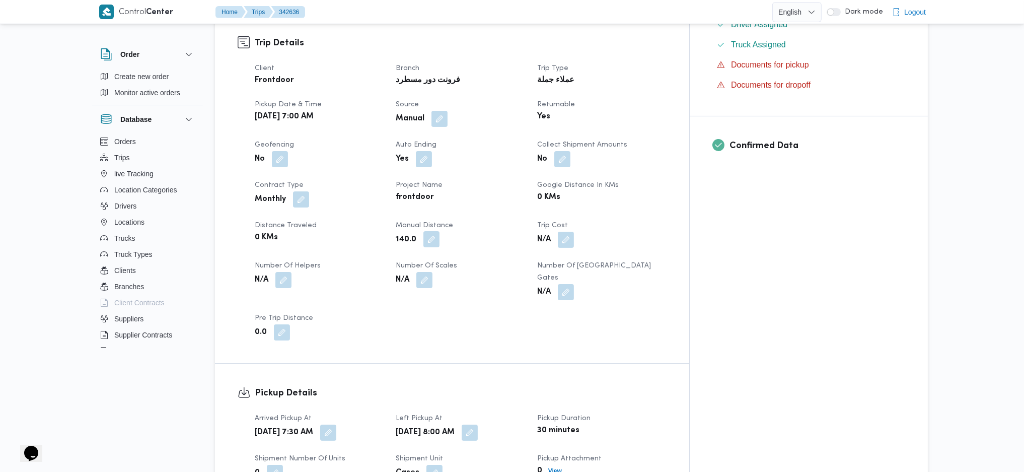
click at [439, 231] on button "button" at bounding box center [431, 239] width 16 height 16
click at [454, 252] on input "151" at bounding box center [423, 256] width 100 height 20
click at [454, 252] on input "152" at bounding box center [423, 256] width 100 height 20
click at [454, 252] on input "153" at bounding box center [423, 256] width 100 height 20
click at [454, 252] on input "154" at bounding box center [423, 256] width 100 height 20
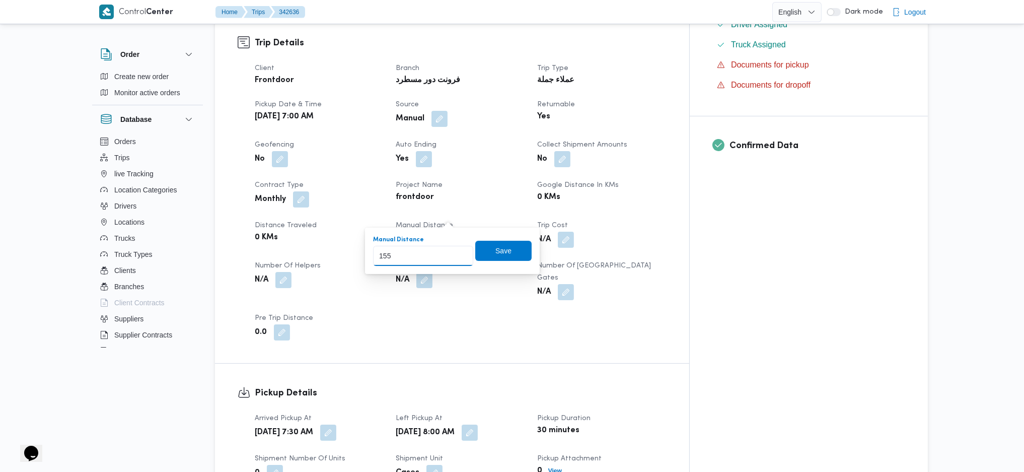
click at [454, 252] on input "155" at bounding box center [423, 256] width 100 height 20
click at [454, 252] on input "156" at bounding box center [423, 256] width 100 height 20
click at [454, 252] on input "157" at bounding box center [423, 256] width 100 height 20
click at [454, 252] on input "158" at bounding box center [423, 256] width 100 height 20
click at [454, 252] on input "159" at bounding box center [423, 256] width 100 height 20
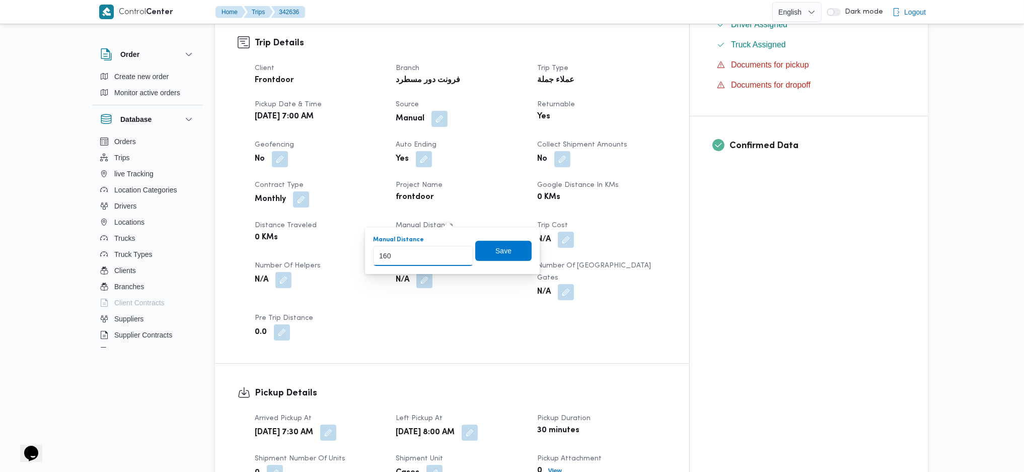
click at [454, 252] on input "160" at bounding box center [423, 256] width 100 height 20
click at [454, 252] on input "161" at bounding box center [423, 256] width 100 height 20
click at [454, 252] on input "162" at bounding box center [423, 256] width 100 height 20
type input "163"
click at [454, 252] on input "163" at bounding box center [423, 256] width 100 height 20
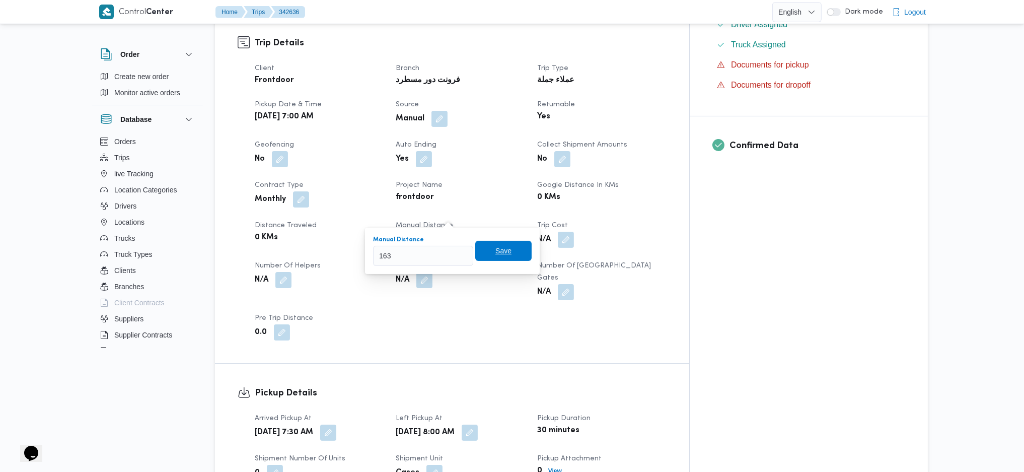
click at [495, 248] on span "Save" at bounding box center [503, 251] width 16 height 12
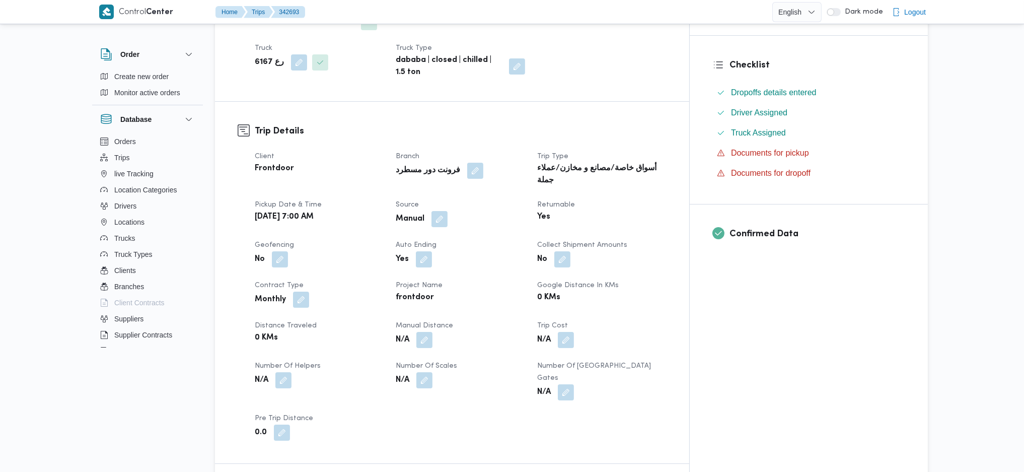
scroll to position [335, 0]
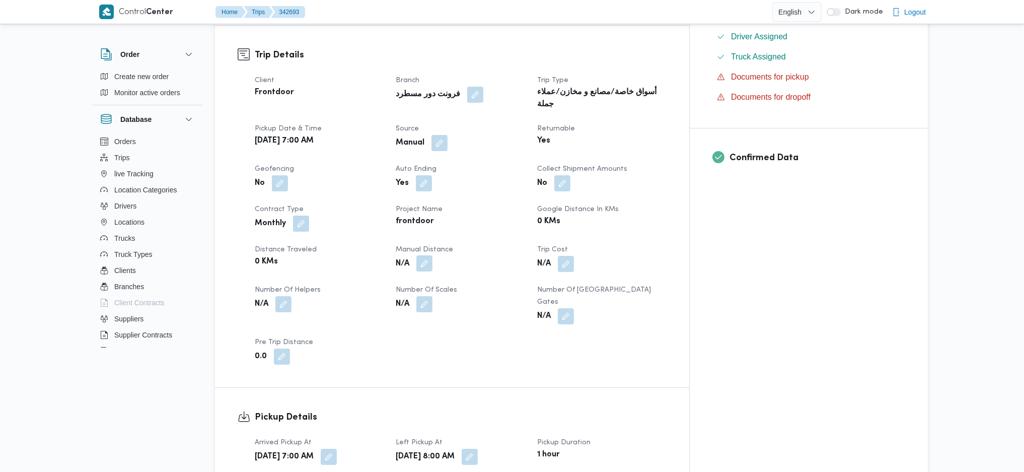
click at [432, 255] on button "button" at bounding box center [424, 263] width 16 height 16
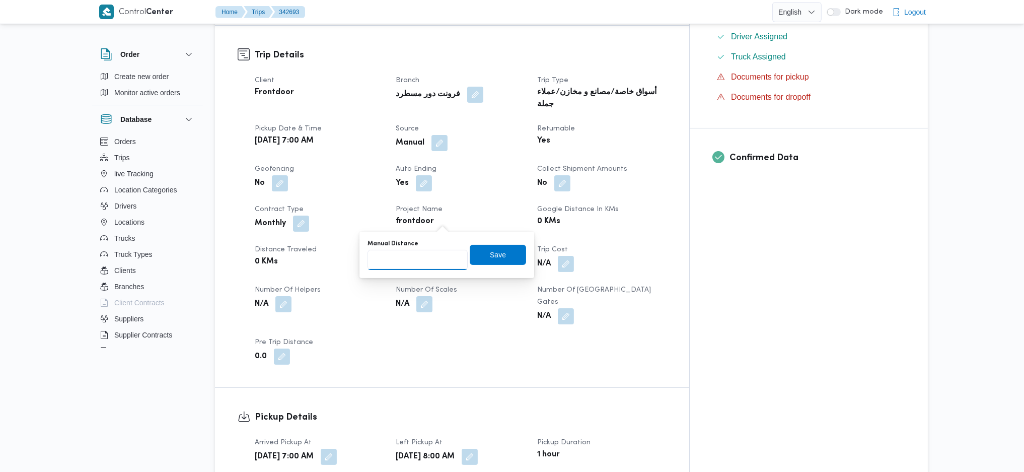
click at [418, 255] on input "Manual Distance" at bounding box center [417, 260] width 100 height 20
type input "105"
drag, startPoint x: 485, startPoint y: 256, endPoint x: 494, endPoint y: 266, distance: 13.5
click at [490, 257] on span "Save" at bounding box center [498, 255] width 16 height 12
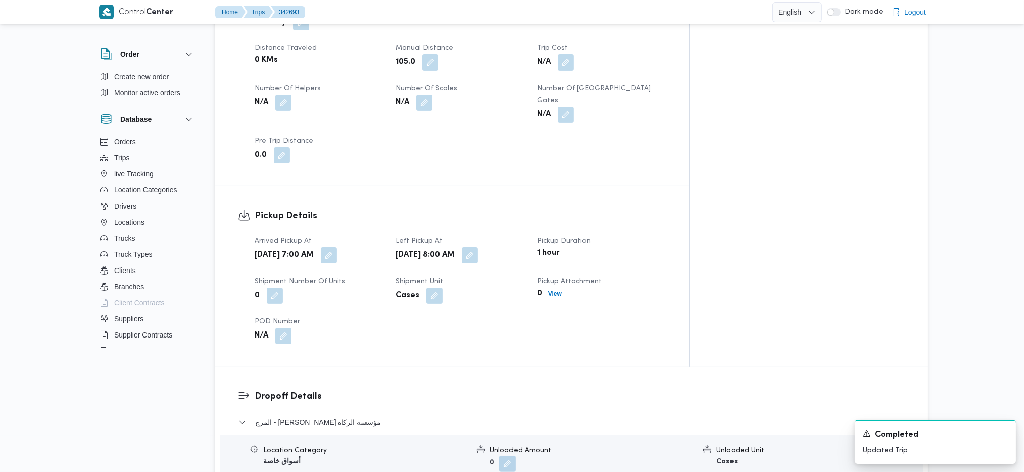
scroll to position [872, 0]
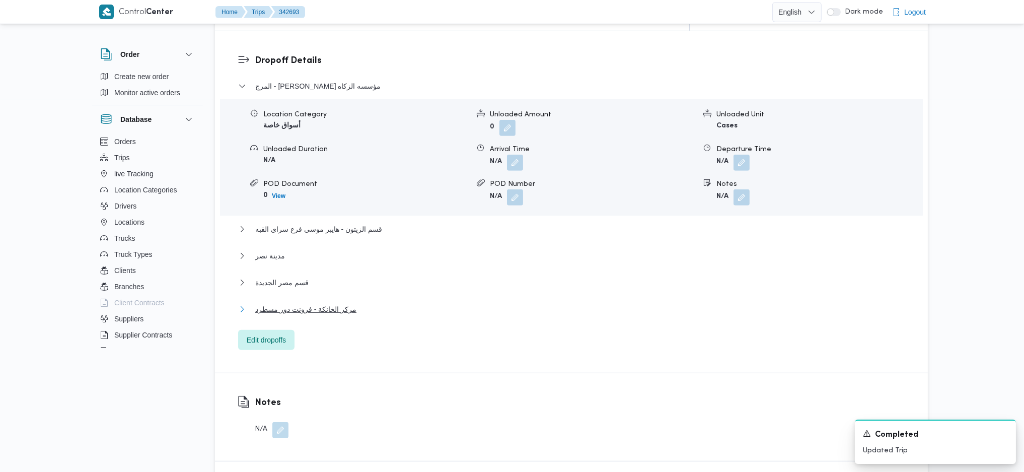
click at [285, 303] on span "مركز الخانكة - فرونت دور مسطرد" at bounding box center [305, 309] width 101 height 12
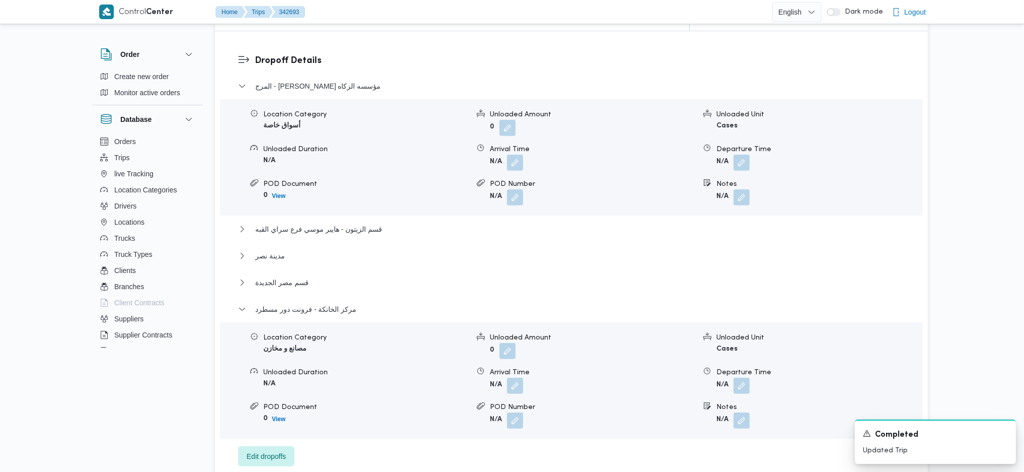
click at [733, 377] on span at bounding box center [738, 385] width 21 height 16
click at [749, 377] on button "button" at bounding box center [741, 385] width 16 height 16
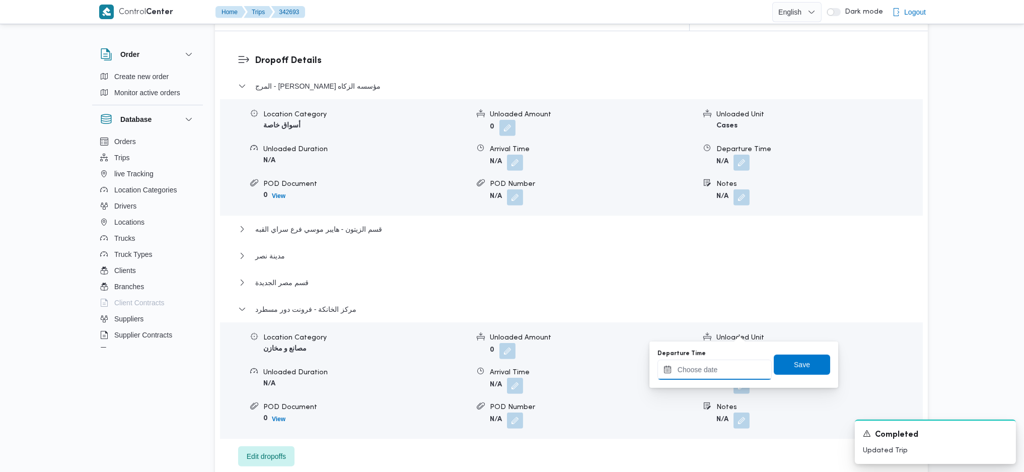
click at [715, 371] on input "Departure Time" at bounding box center [714, 369] width 114 height 20
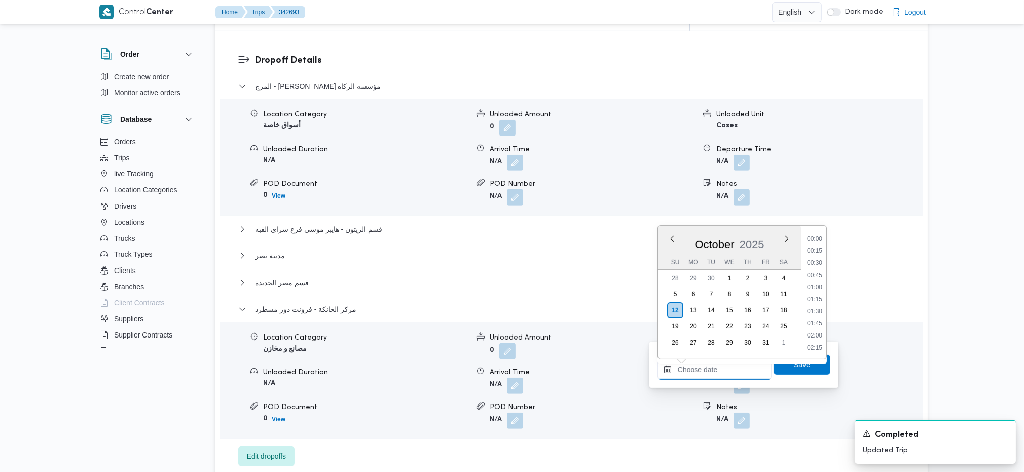
scroll to position [798, 0]
click at [810, 253] on li "16:45" at bounding box center [814, 250] width 23 height 10
type input "[DATE] 16:45"
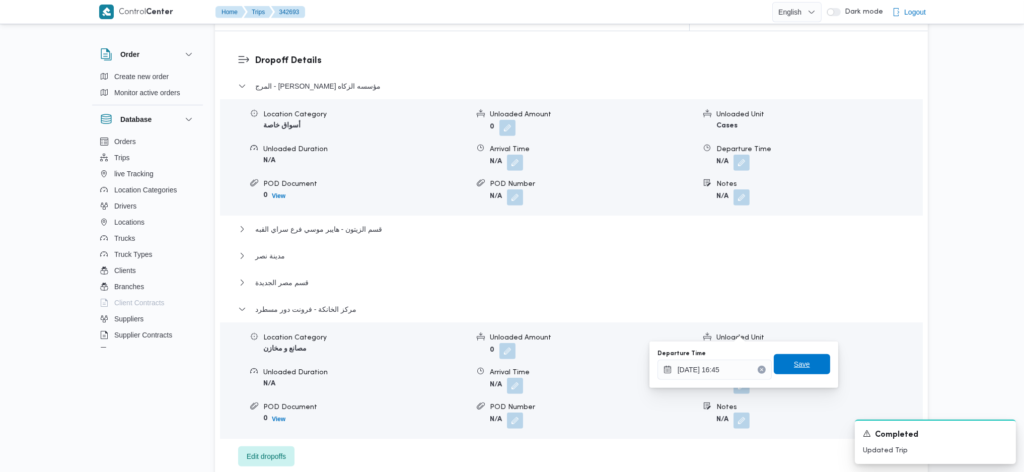
click at [794, 362] on span "Save" at bounding box center [802, 364] width 16 height 12
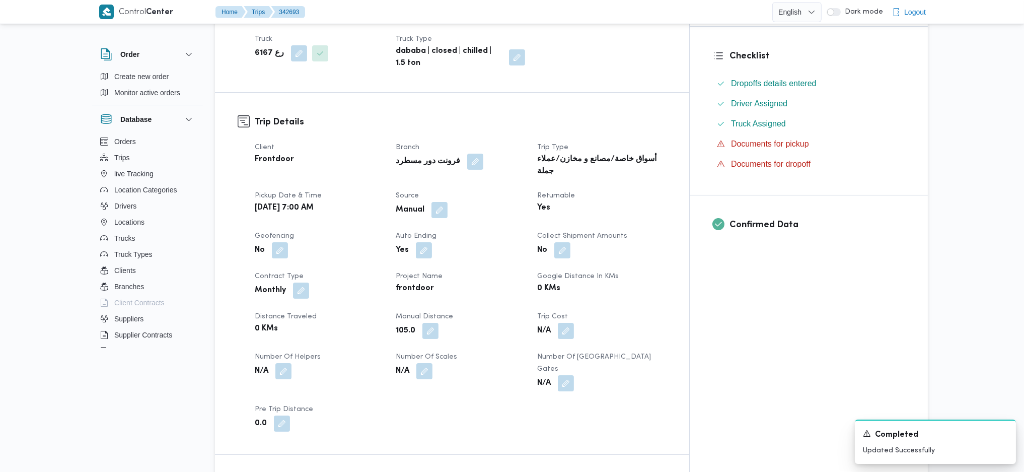
scroll to position [0, 0]
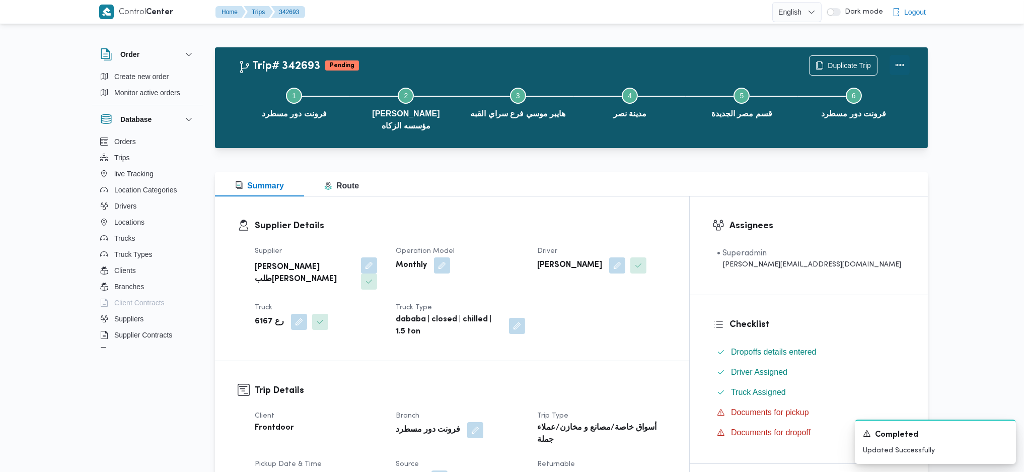
click at [893, 69] on button "Actions" at bounding box center [899, 65] width 20 height 20
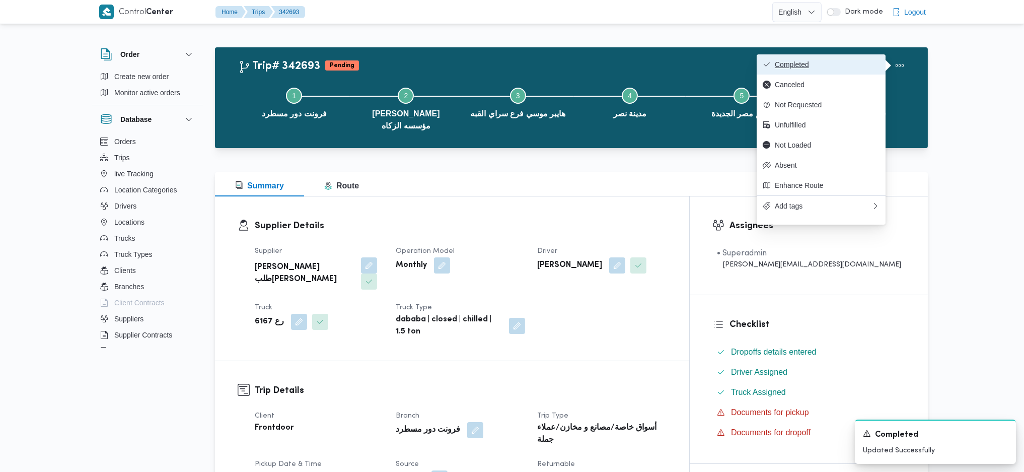
click at [865, 64] on span "Completed" at bounding box center [827, 64] width 105 height 8
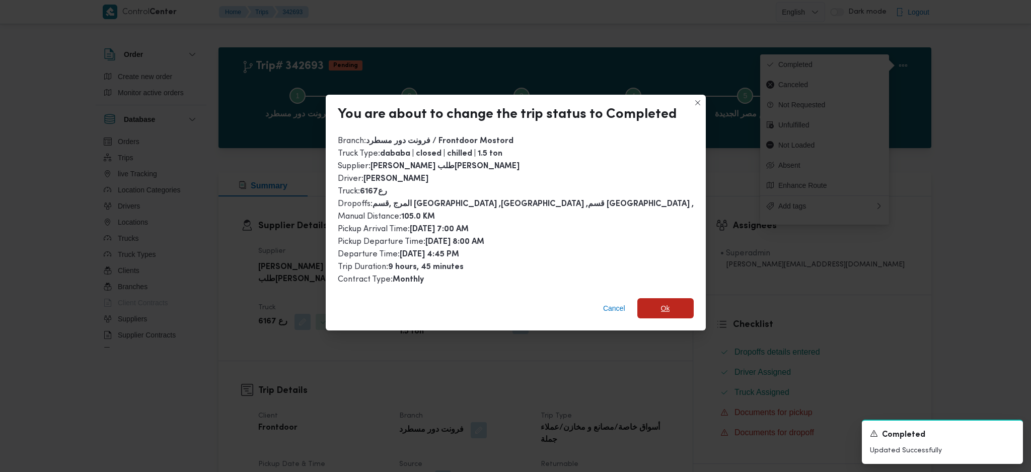
drag, startPoint x: 649, startPoint y: 312, endPoint x: 656, endPoint y: 321, distance: 11.9
click at [651, 312] on span "Ok" at bounding box center [665, 308] width 56 height 20
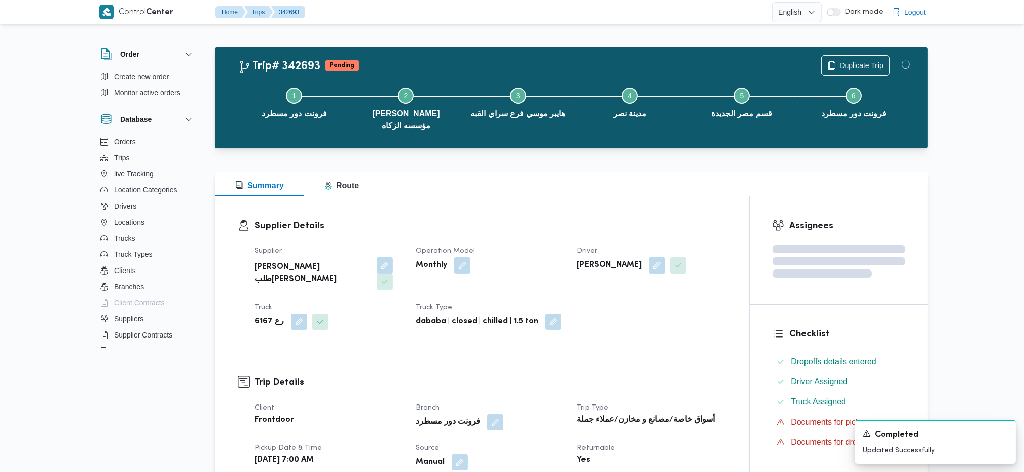
click at [670, 219] on h3 "Supplier Details" at bounding box center [491, 226] width 472 height 14
